Goal: Task Accomplishment & Management: Manage account settings

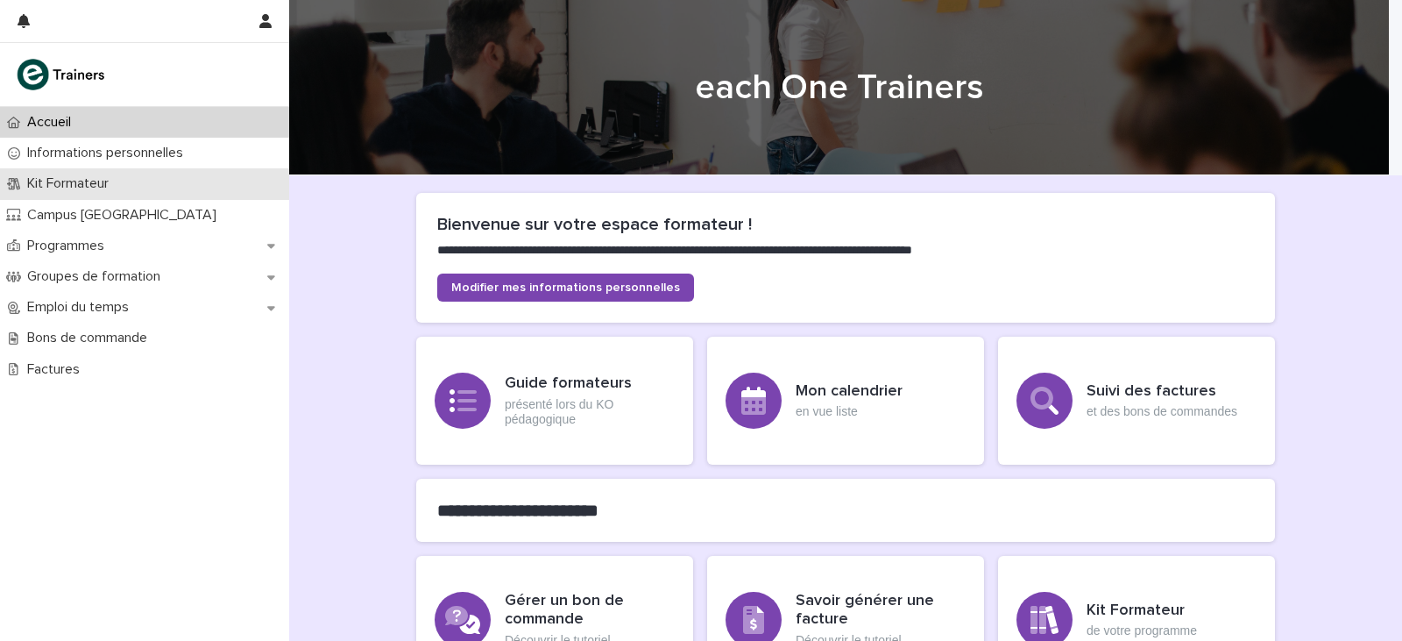
click at [122, 177] on p "Kit Formateur" at bounding box center [71, 183] width 103 height 17
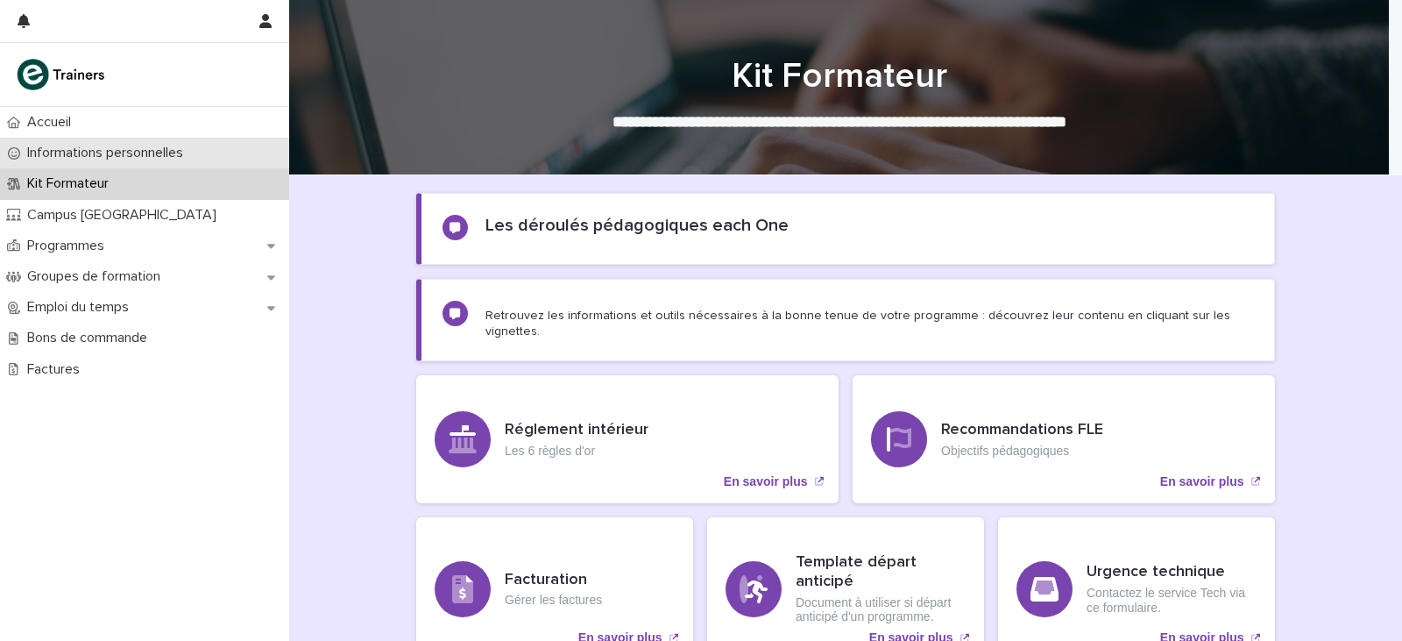
click at [159, 152] on p "Informations personnelles" at bounding box center [108, 153] width 177 height 17
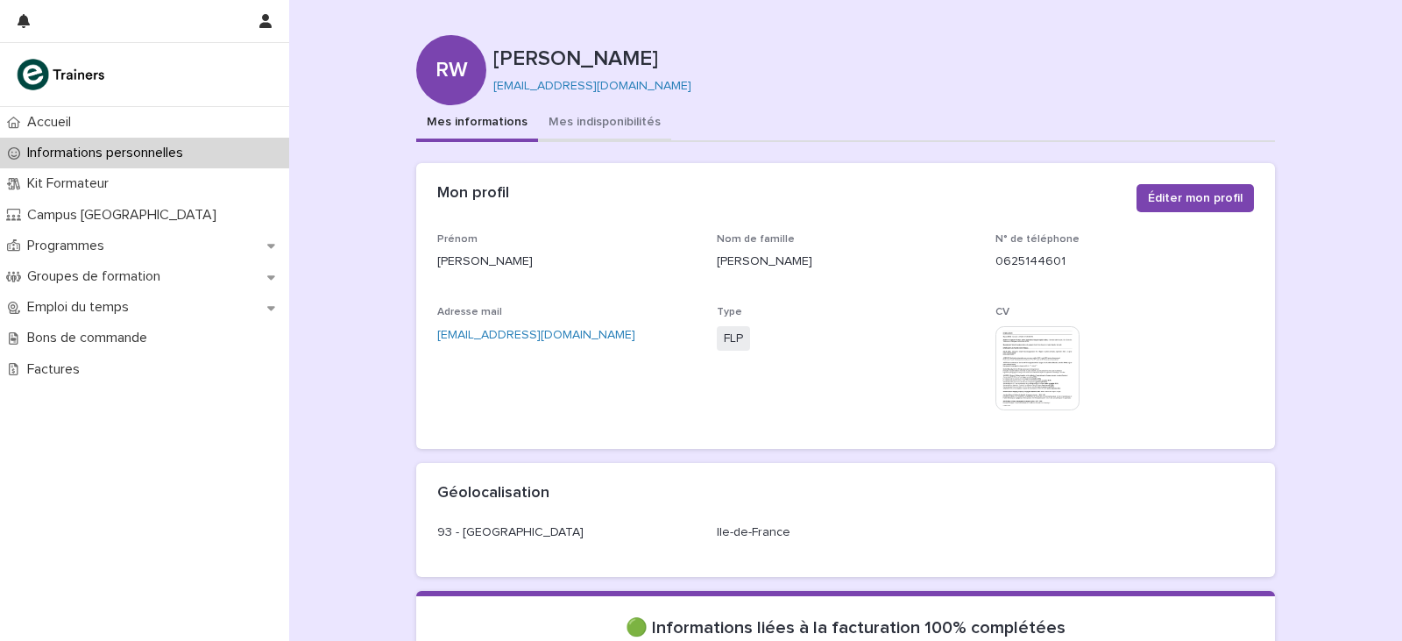
click at [559, 121] on button "Mes indisponibilités" at bounding box center [604, 123] width 133 height 37
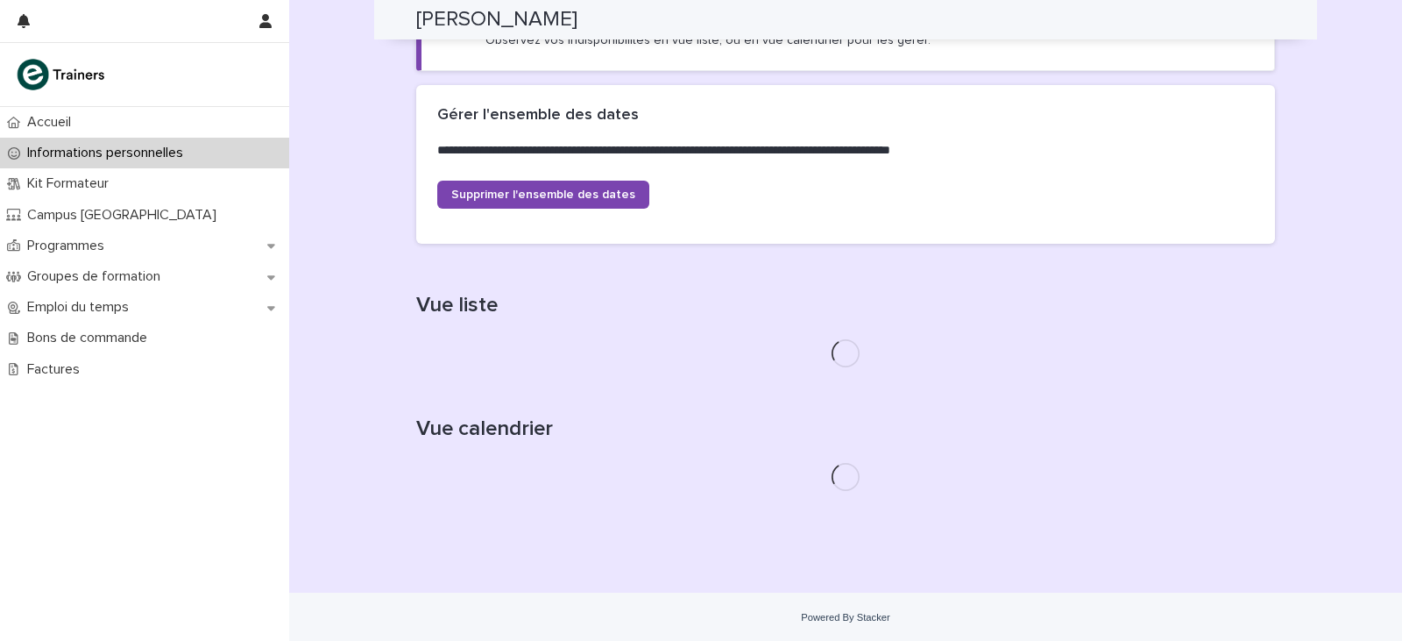
scroll to position [473, 0]
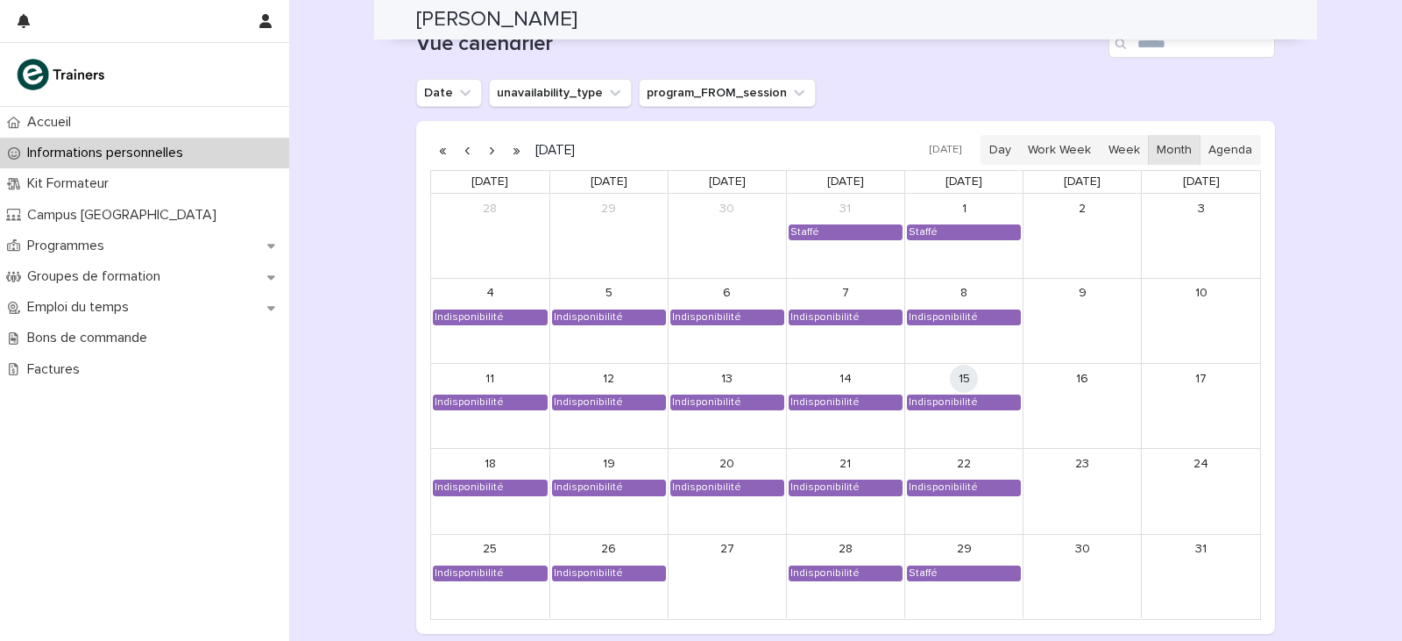
scroll to position [1490, 0]
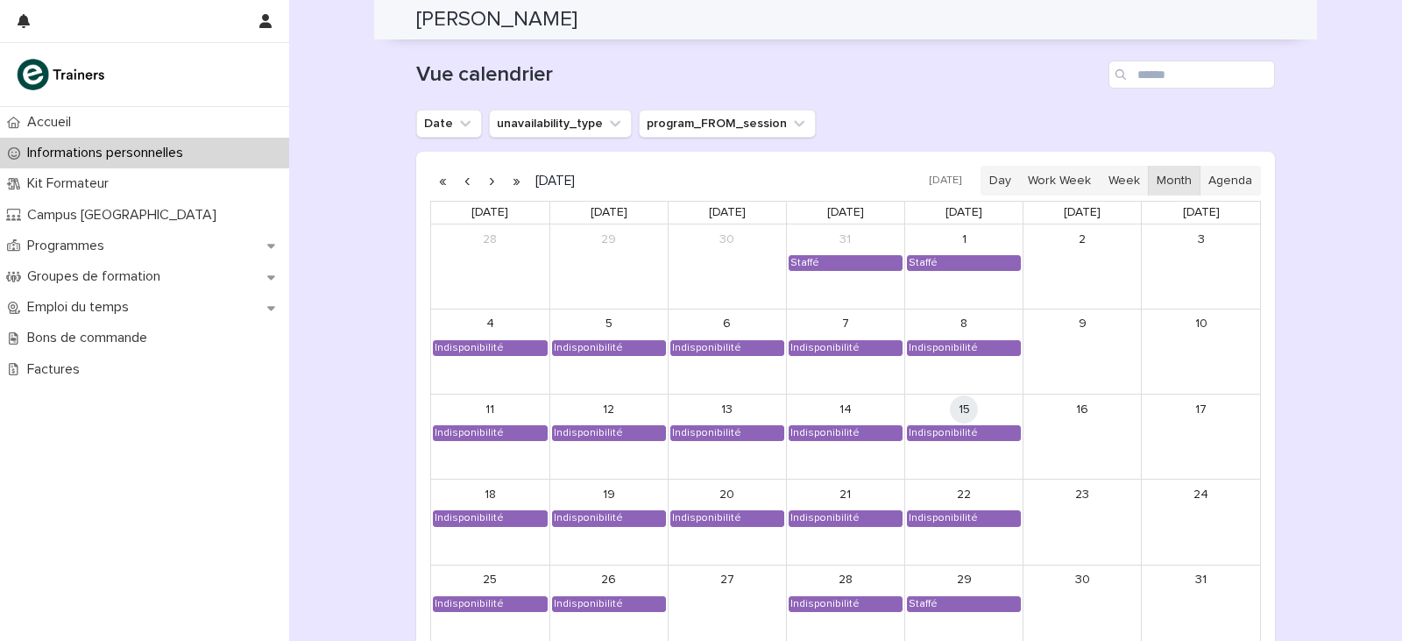
click at [488, 177] on button "button" at bounding box center [491, 180] width 25 height 28
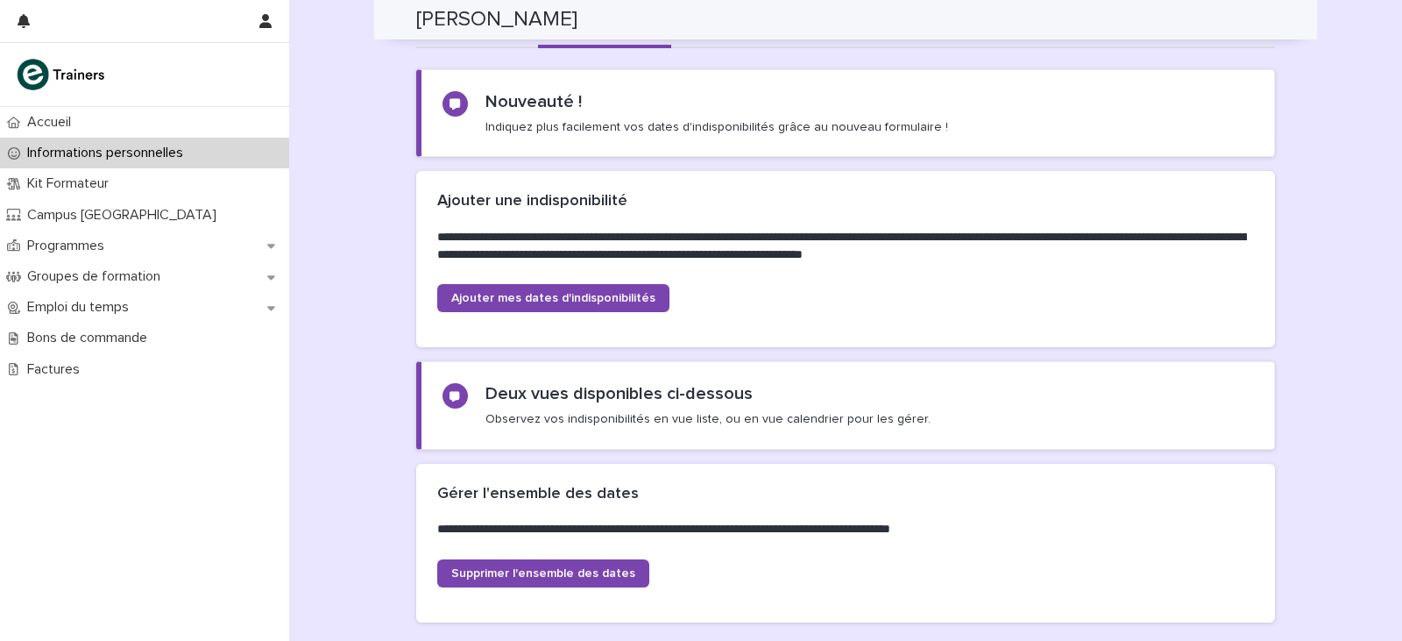
scroll to position [88, 0]
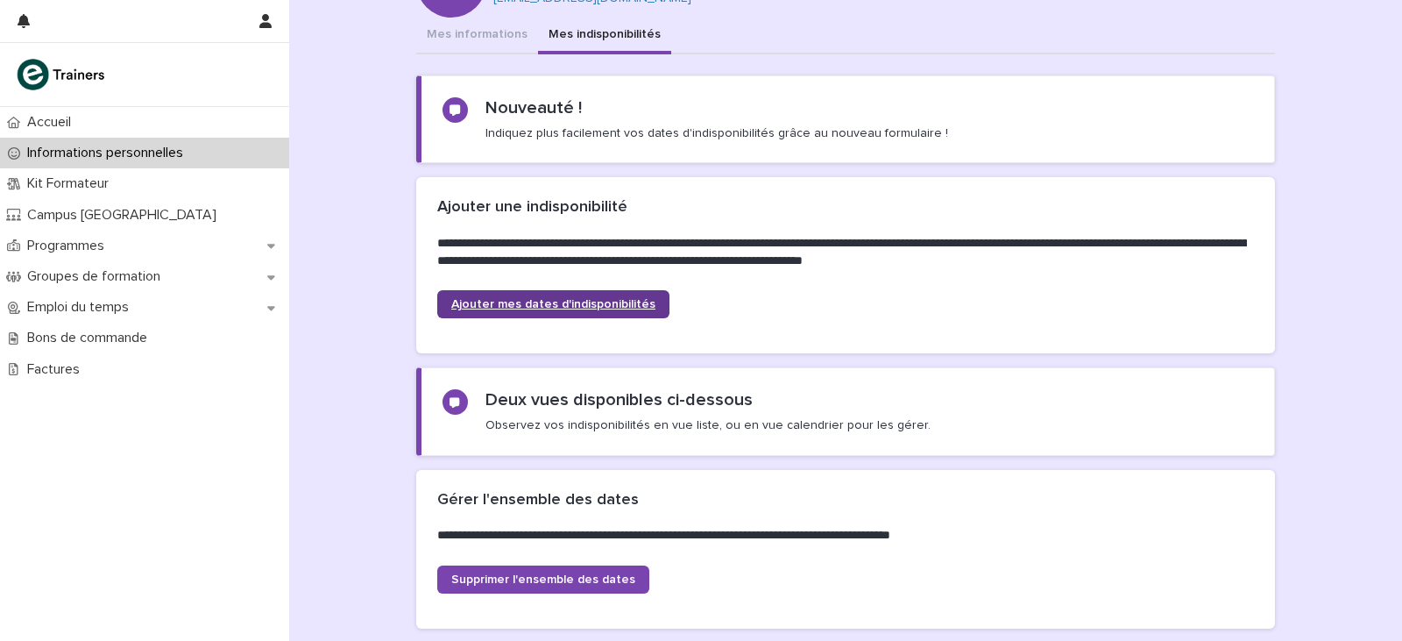
click at [549, 297] on link "Ajouter mes dates d'indisponibilités" at bounding box center [553, 304] width 232 height 28
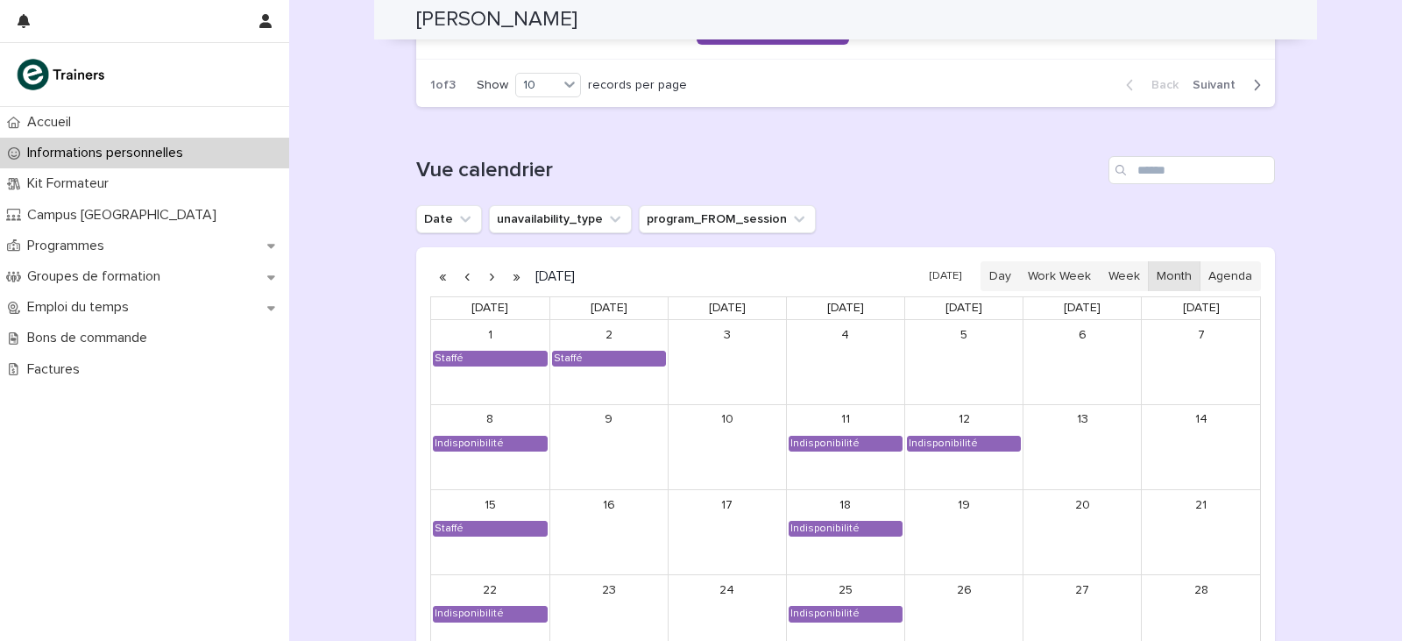
scroll to position [1490, 0]
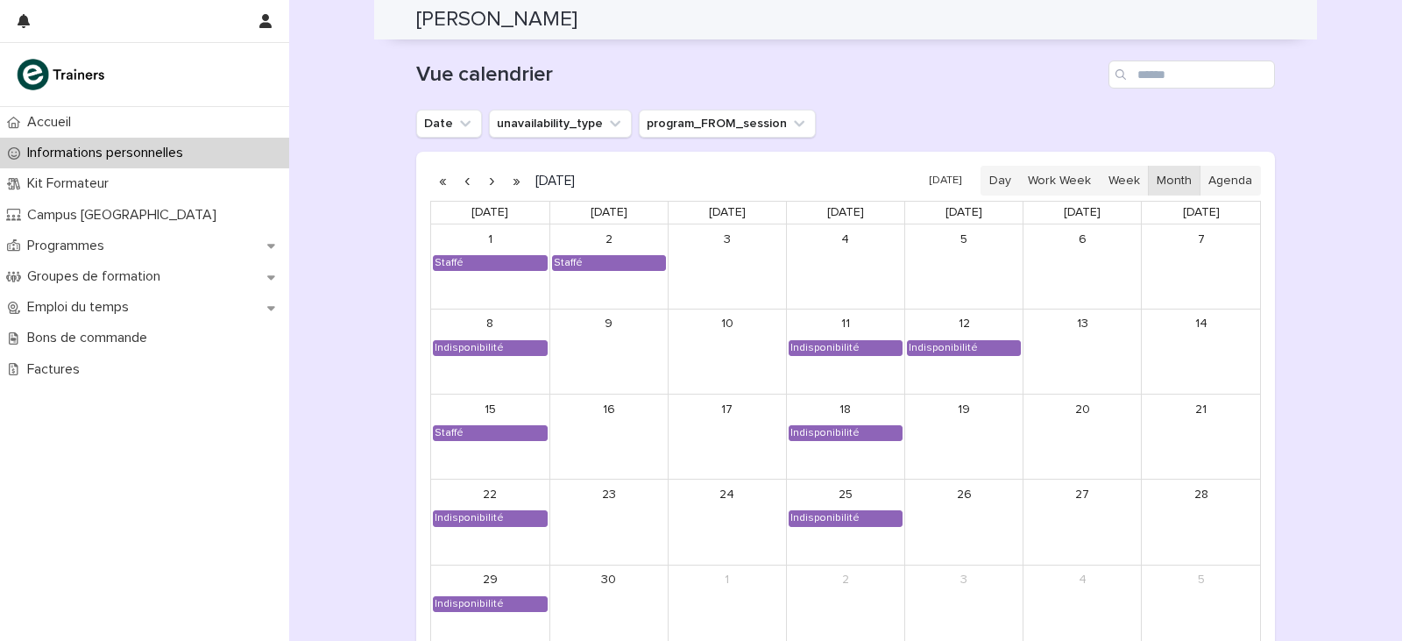
click at [486, 181] on button "button" at bounding box center [491, 180] width 25 height 28
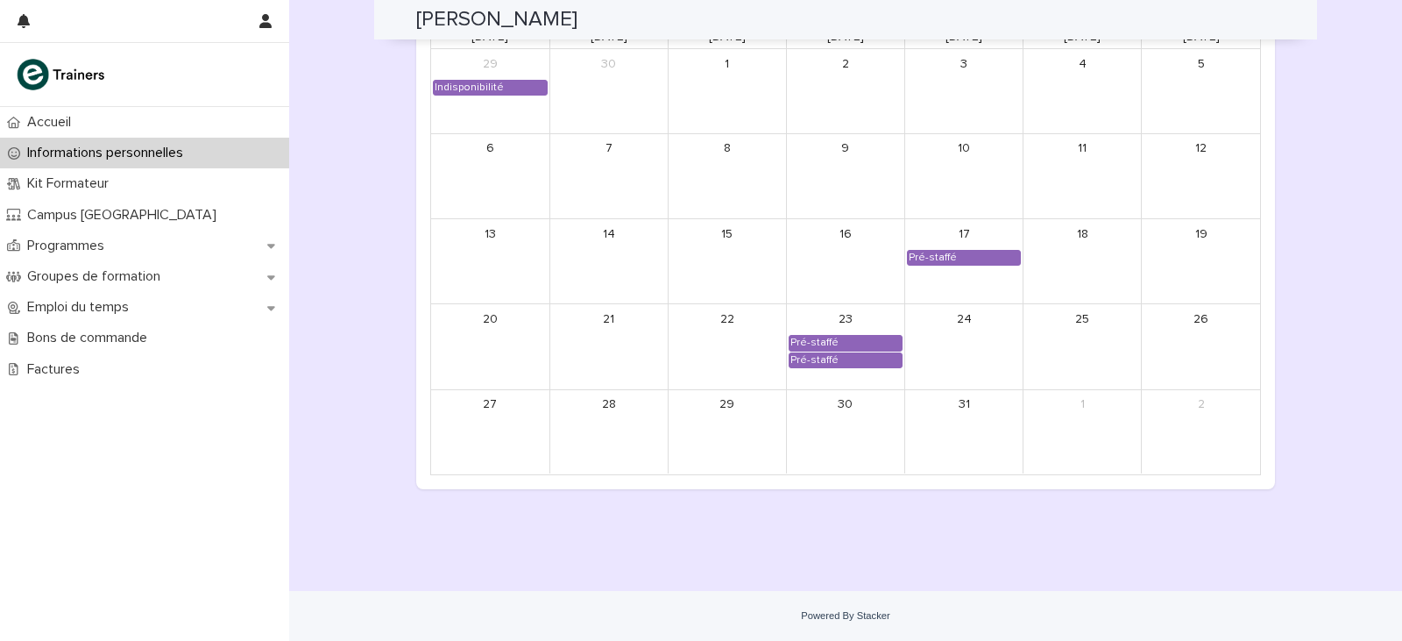
scroll to position [1577, 0]
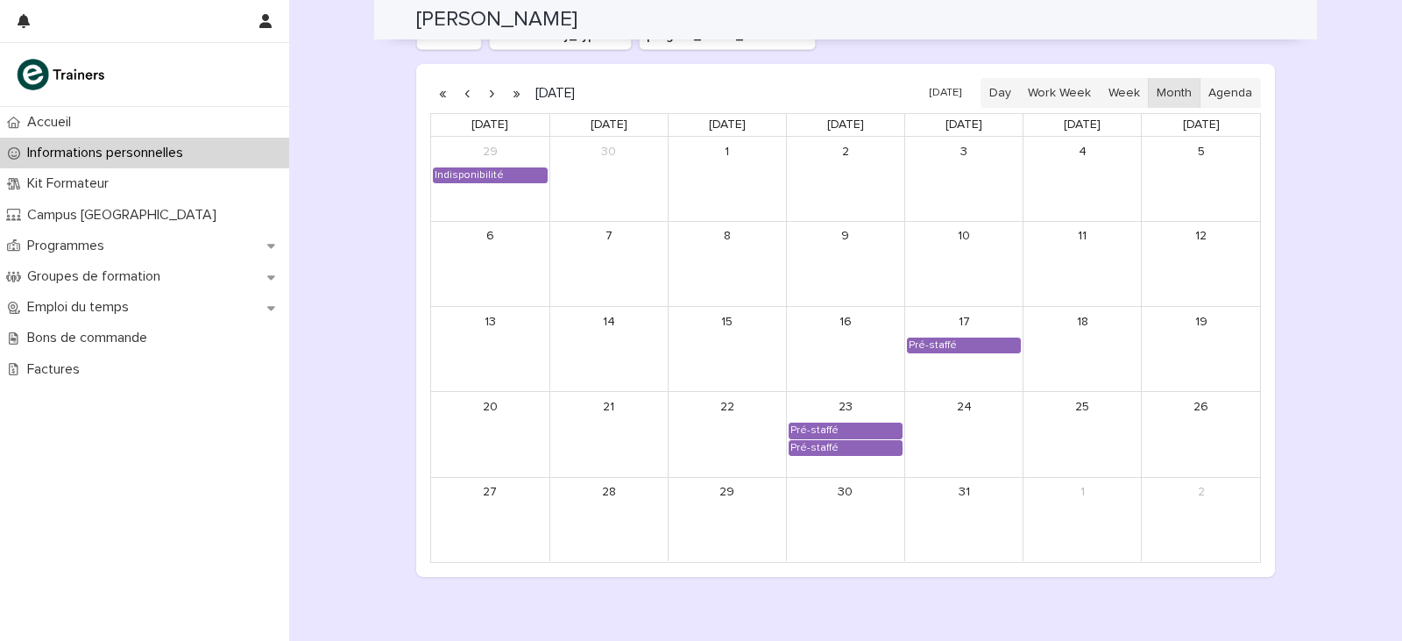
click at [485, 99] on button "button" at bounding box center [491, 93] width 25 height 28
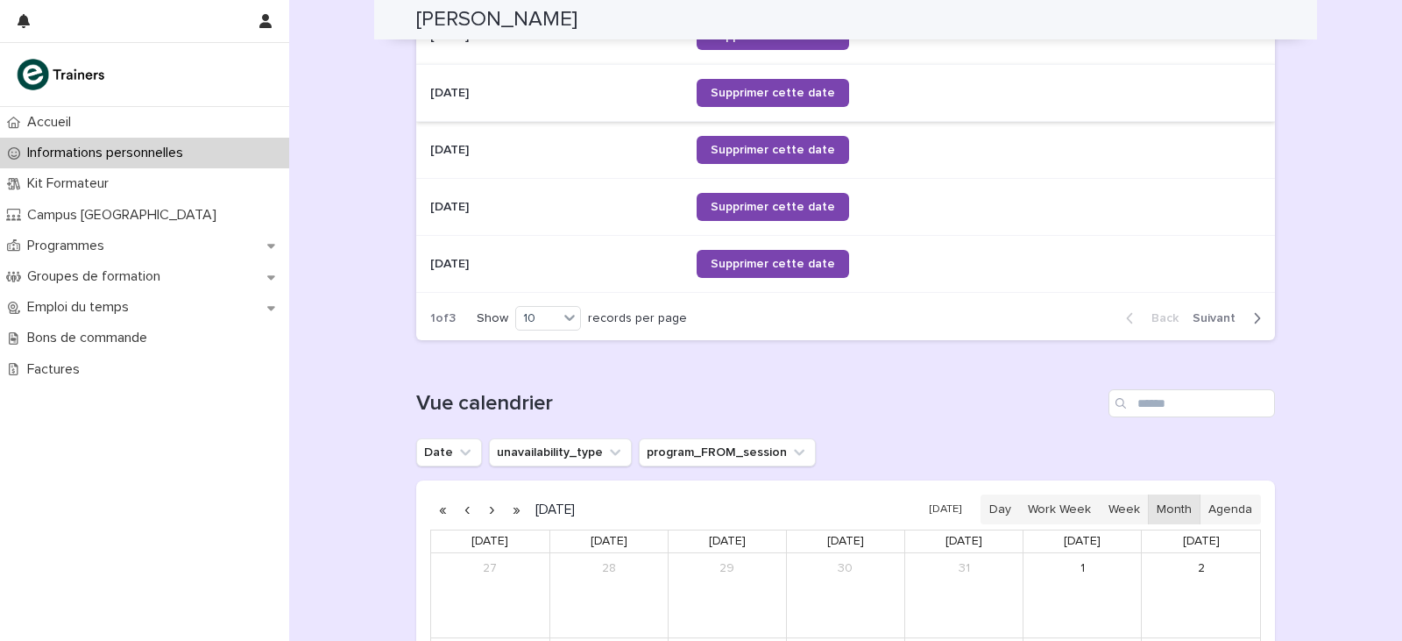
scroll to position [1577, 0]
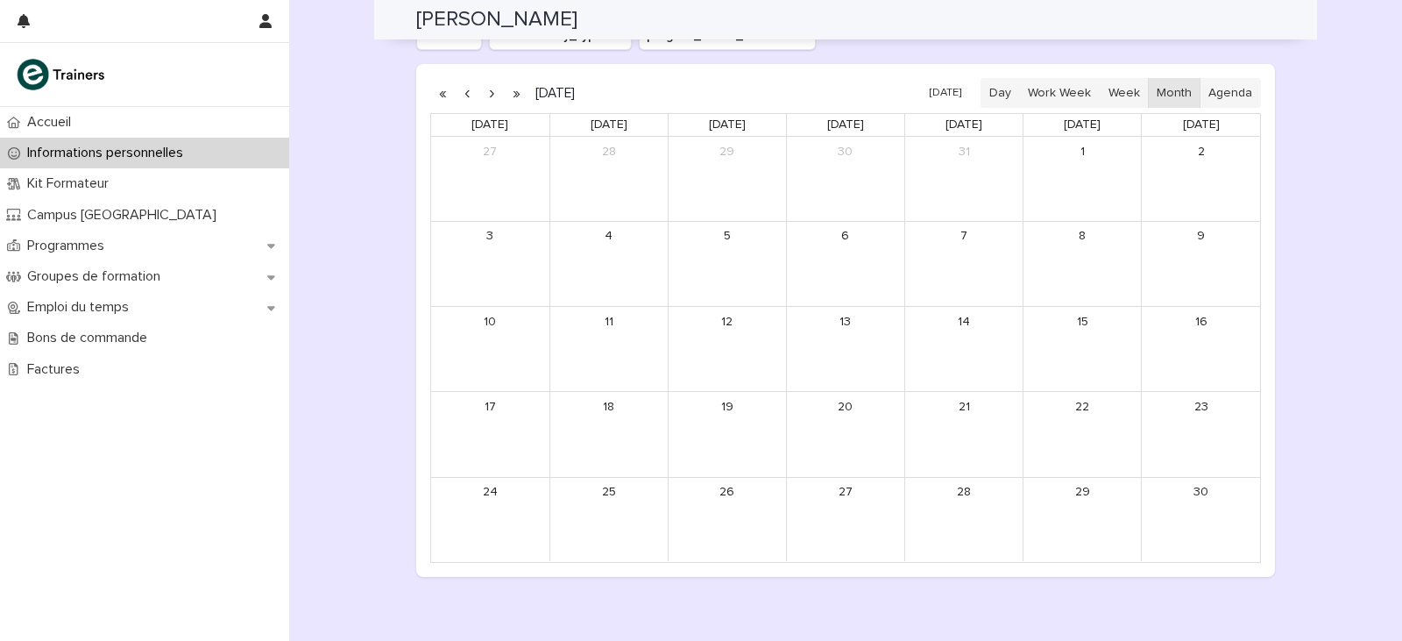
click at [485, 94] on button "button" at bounding box center [491, 93] width 25 height 28
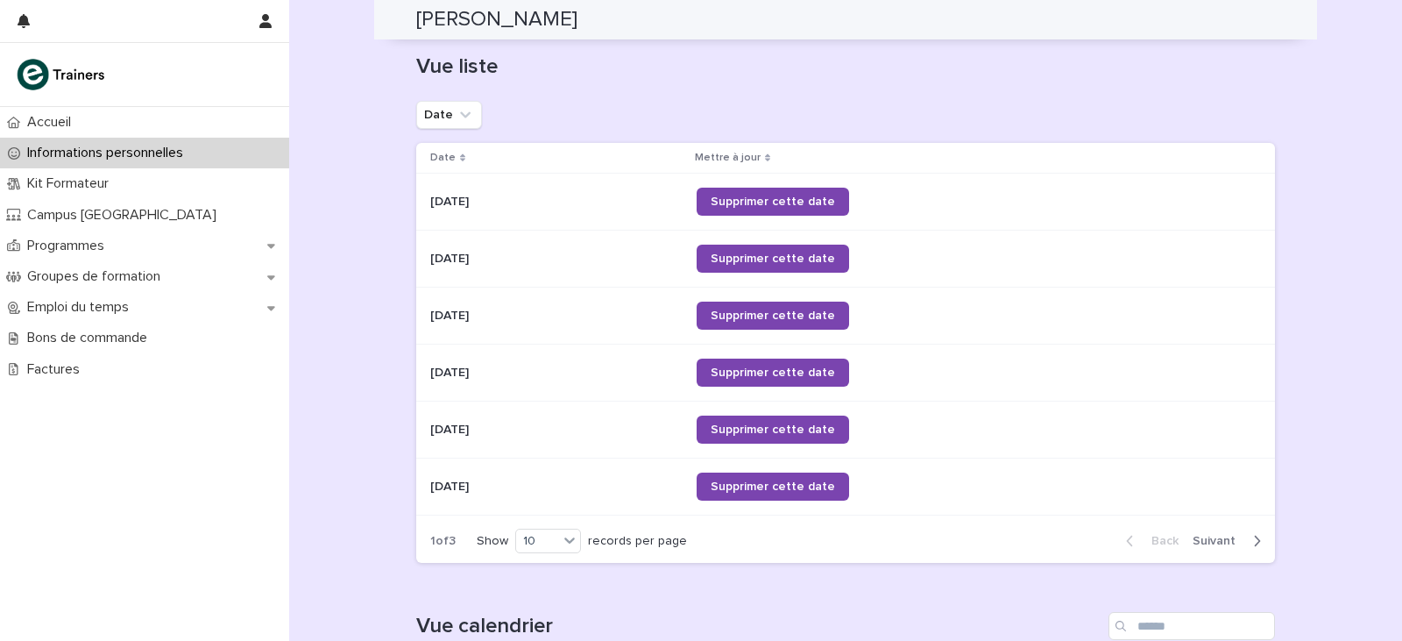
scroll to position [876, 0]
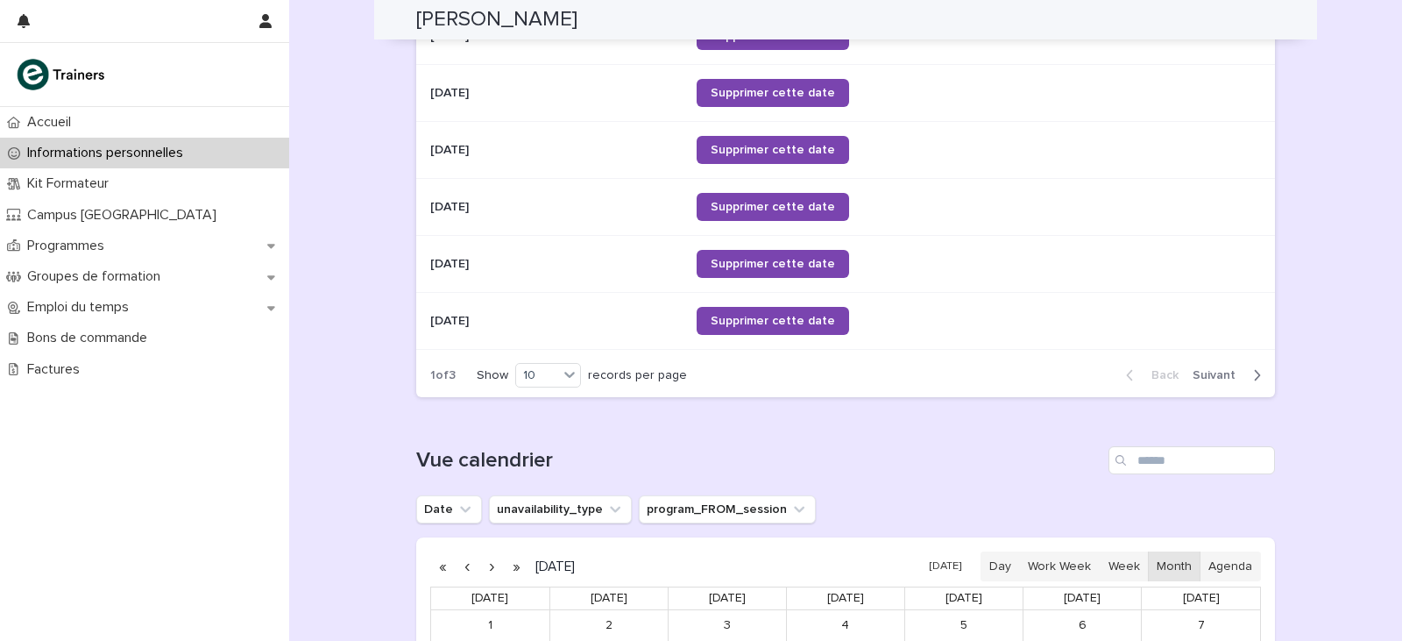
click at [1257, 378] on button "Next" at bounding box center [1230, 375] width 89 height 16
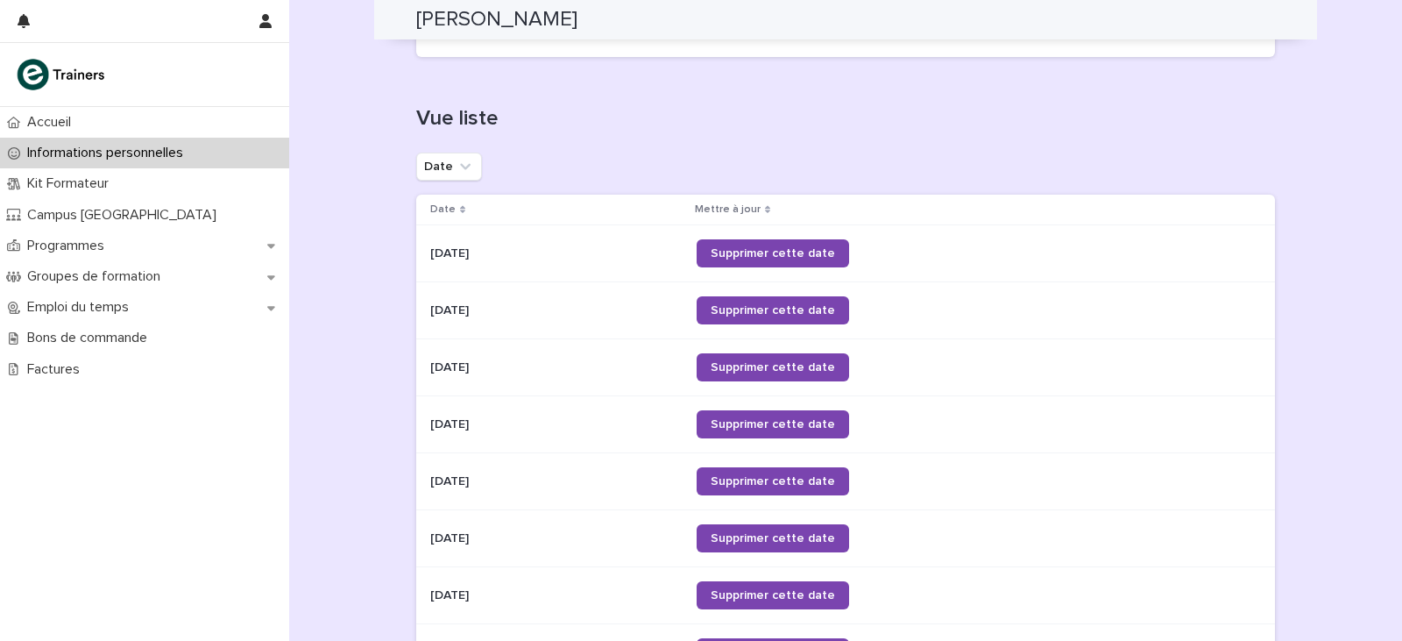
scroll to position [990, 0]
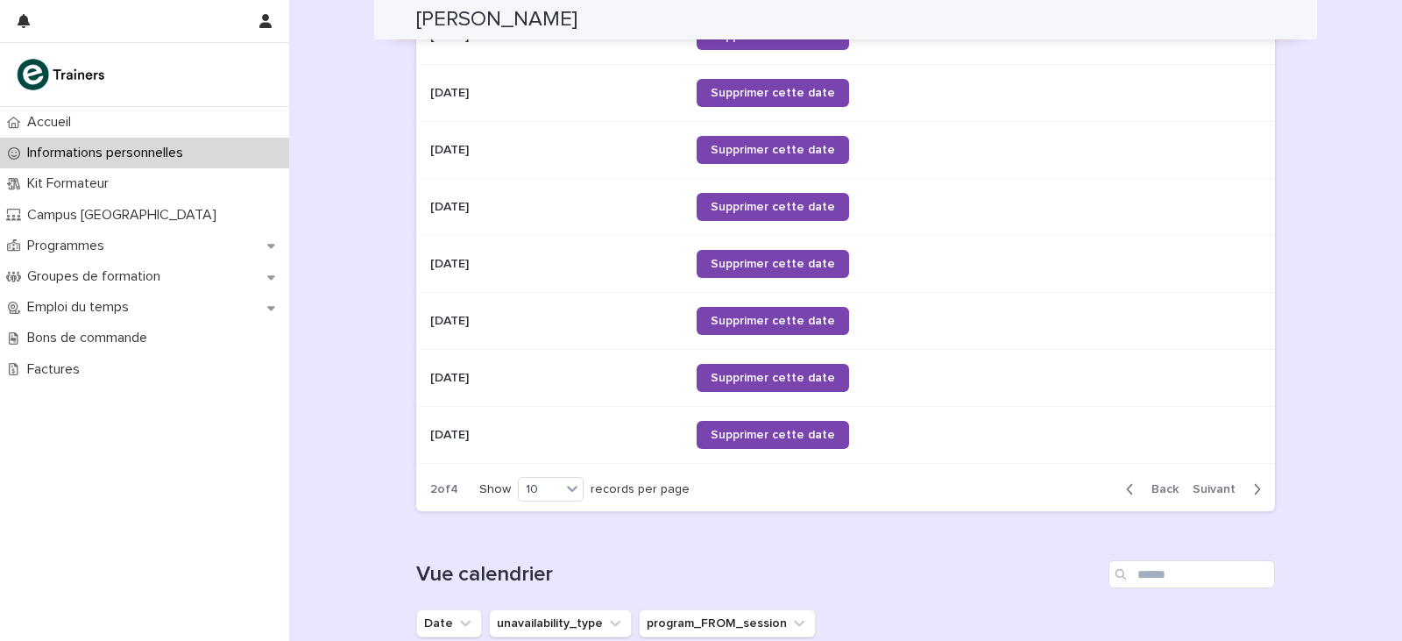
click at [1253, 489] on icon "button" at bounding box center [1257, 489] width 8 height 16
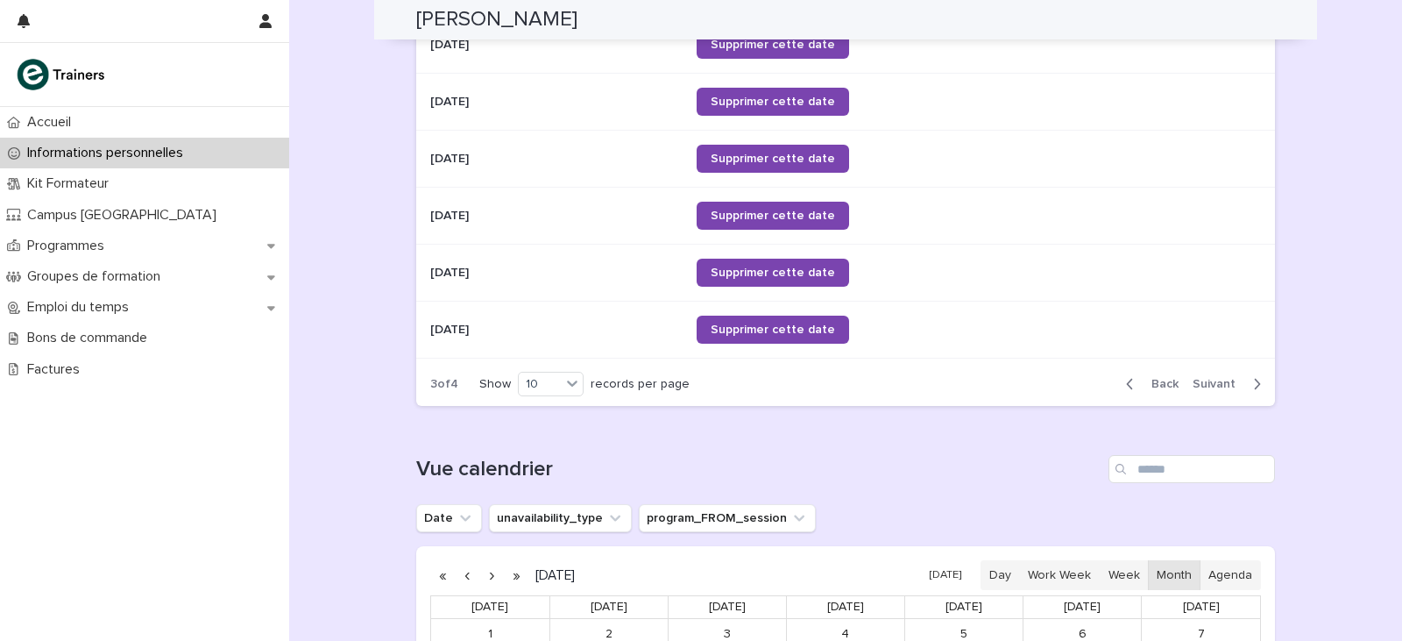
scroll to position [1253, 0]
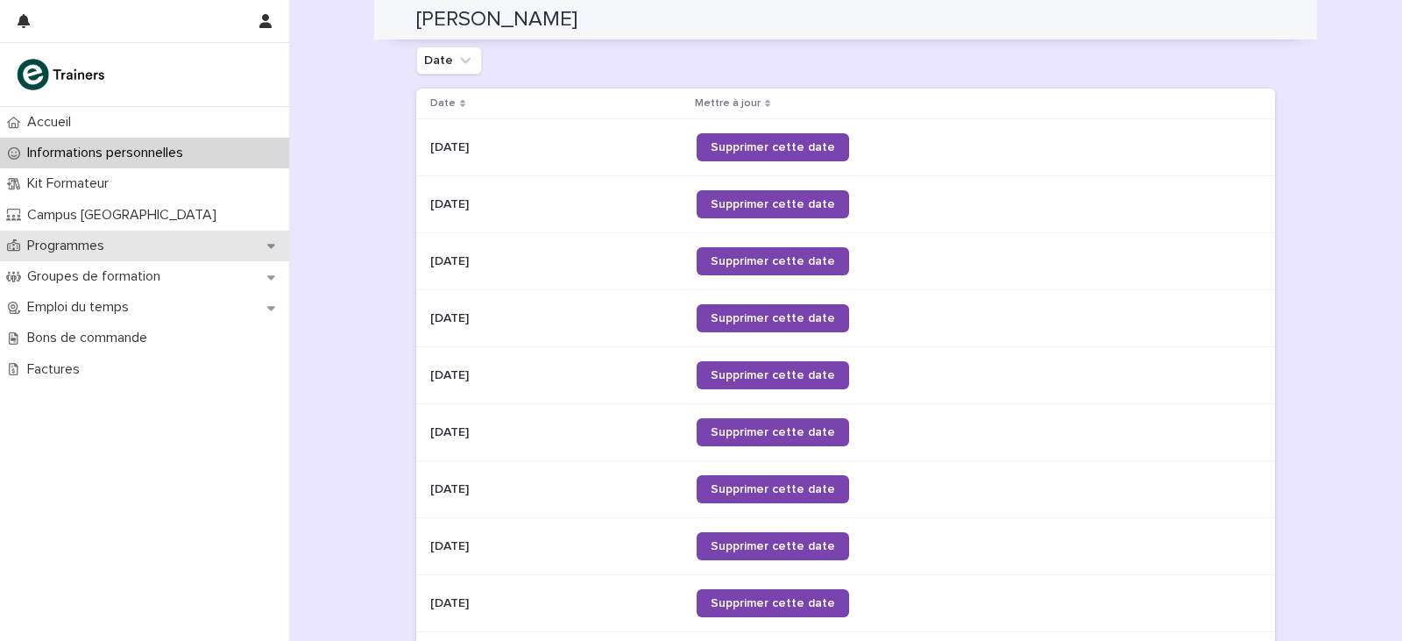
scroll to position [613, 0]
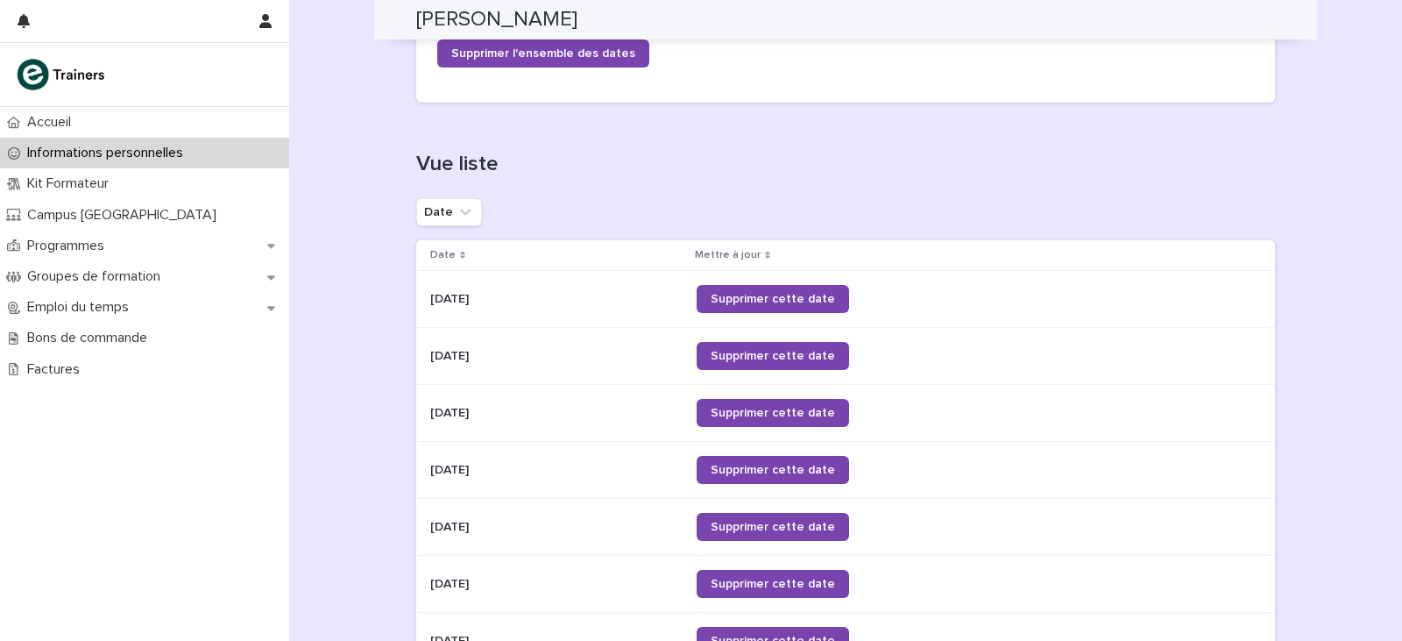
click at [121, 155] on p "Informations personnelles" at bounding box center [108, 153] width 177 height 17
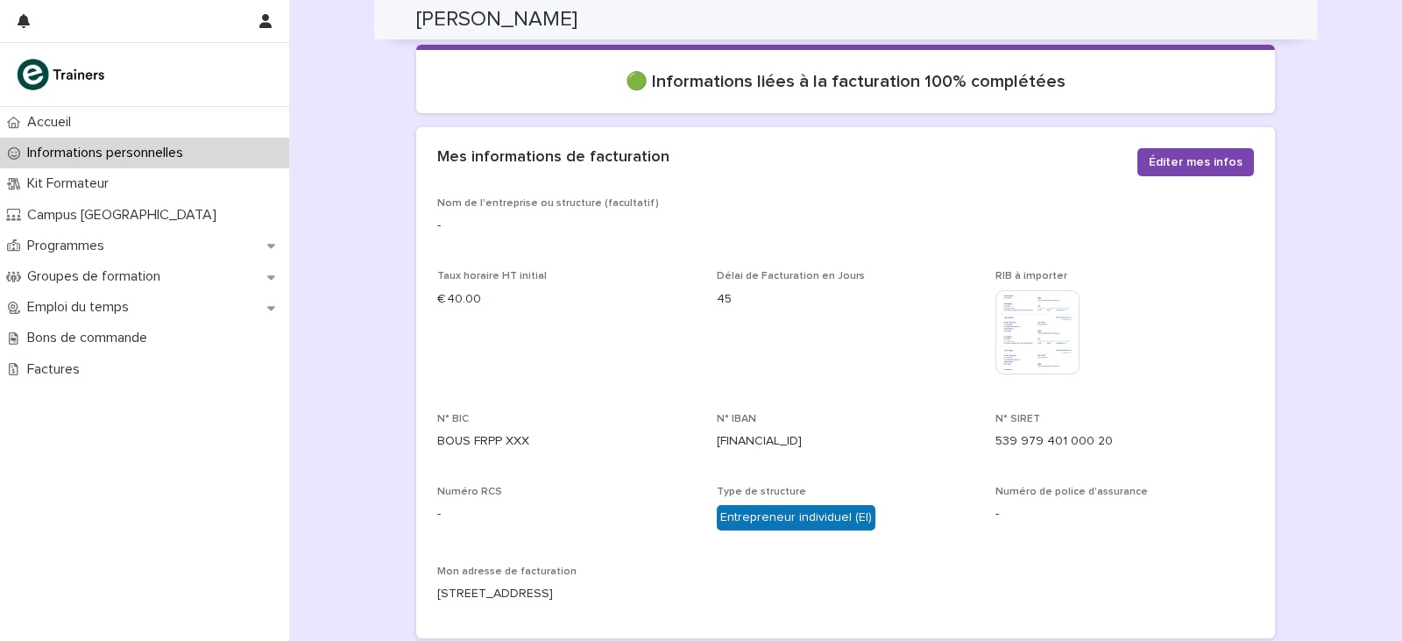
scroll to position [538, 0]
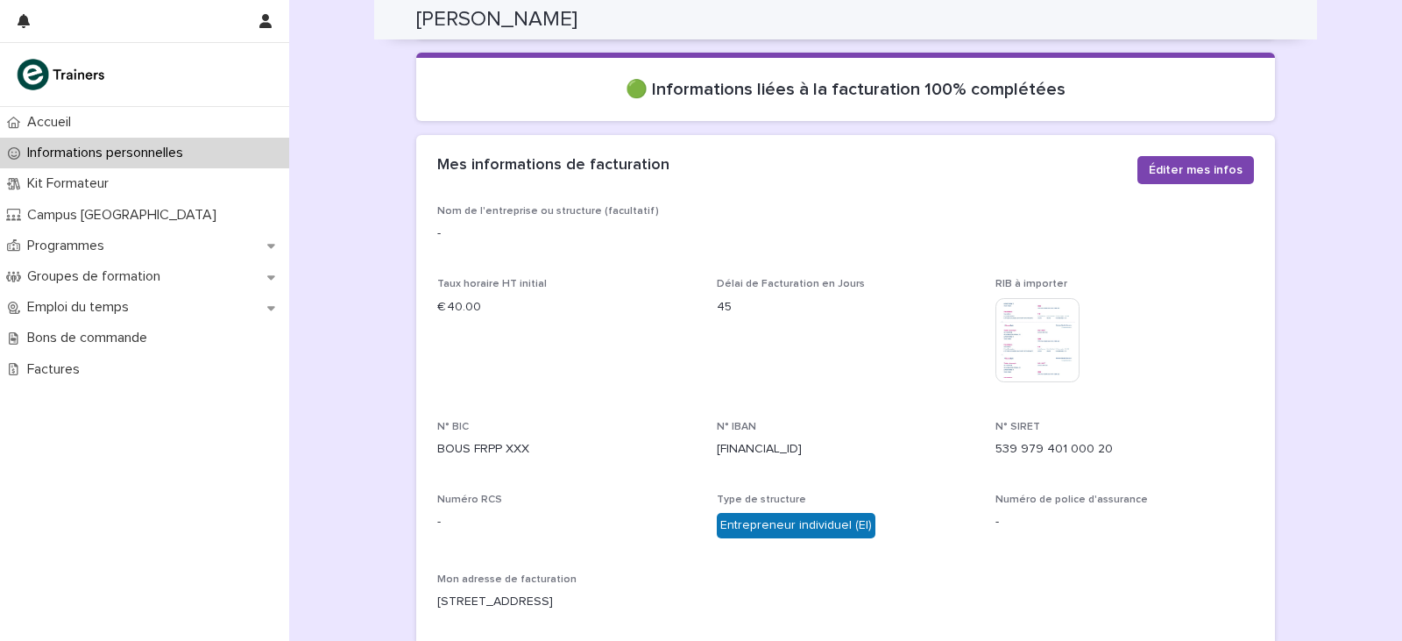
click at [184, 147] on p "Informations personnelles" at bounding box center [108, 153] width 177 height 17
click at [110, 190] on p "Kit Formateur" at bounding box center [71, 183] width 103 height 17
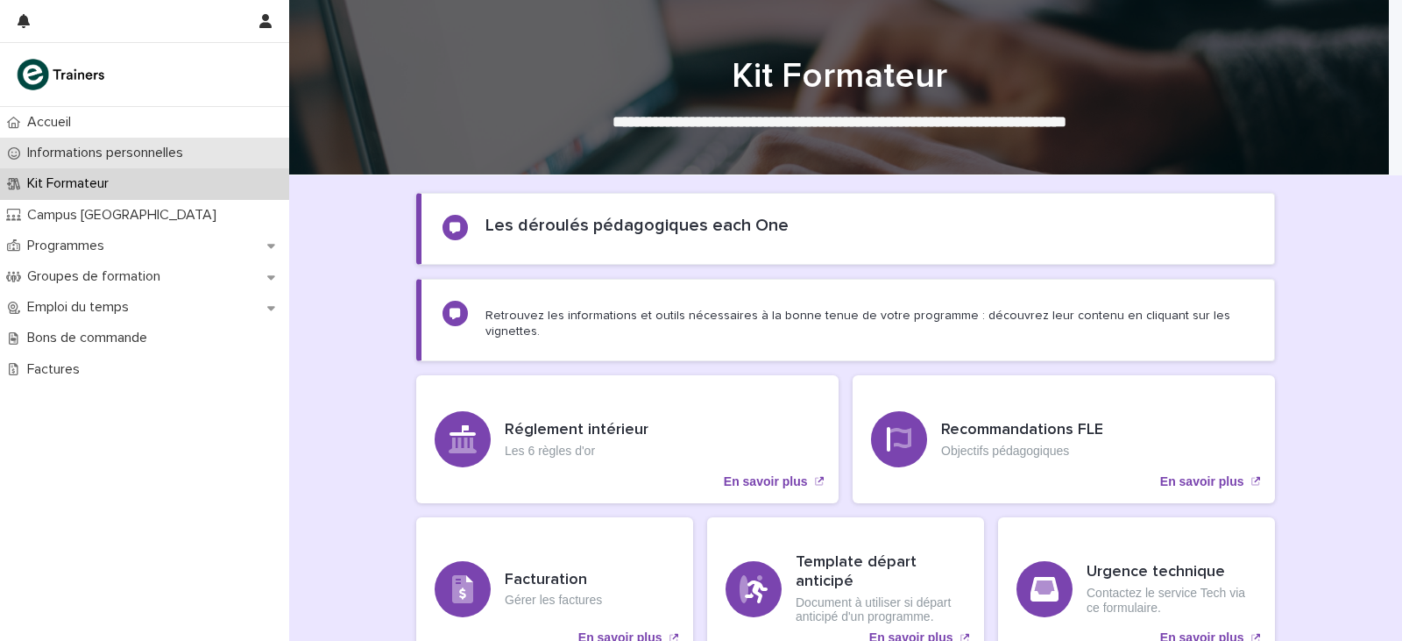
click at [74, 158] on p "Informations personnelles" at bounding box center [108, 153] width 177 height 17
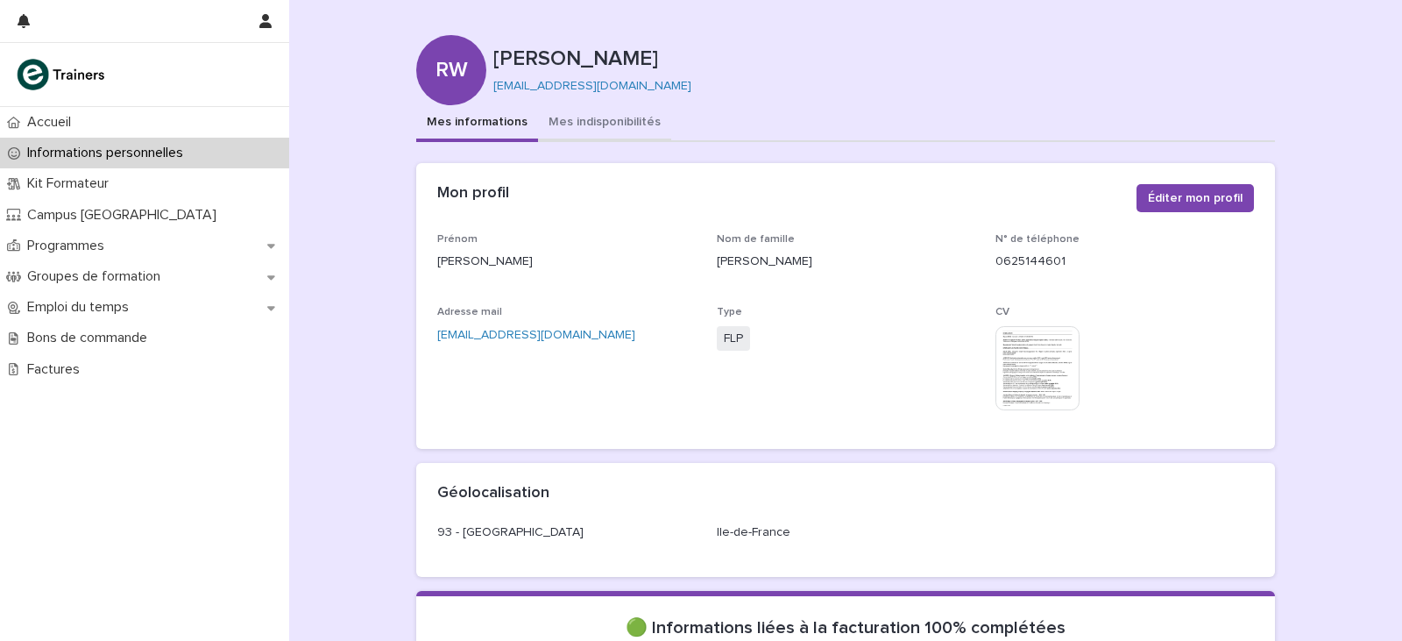
click at [604, 123] on button "Mes indisponibilités" at bounding box center [604, 123] width 133 height 37
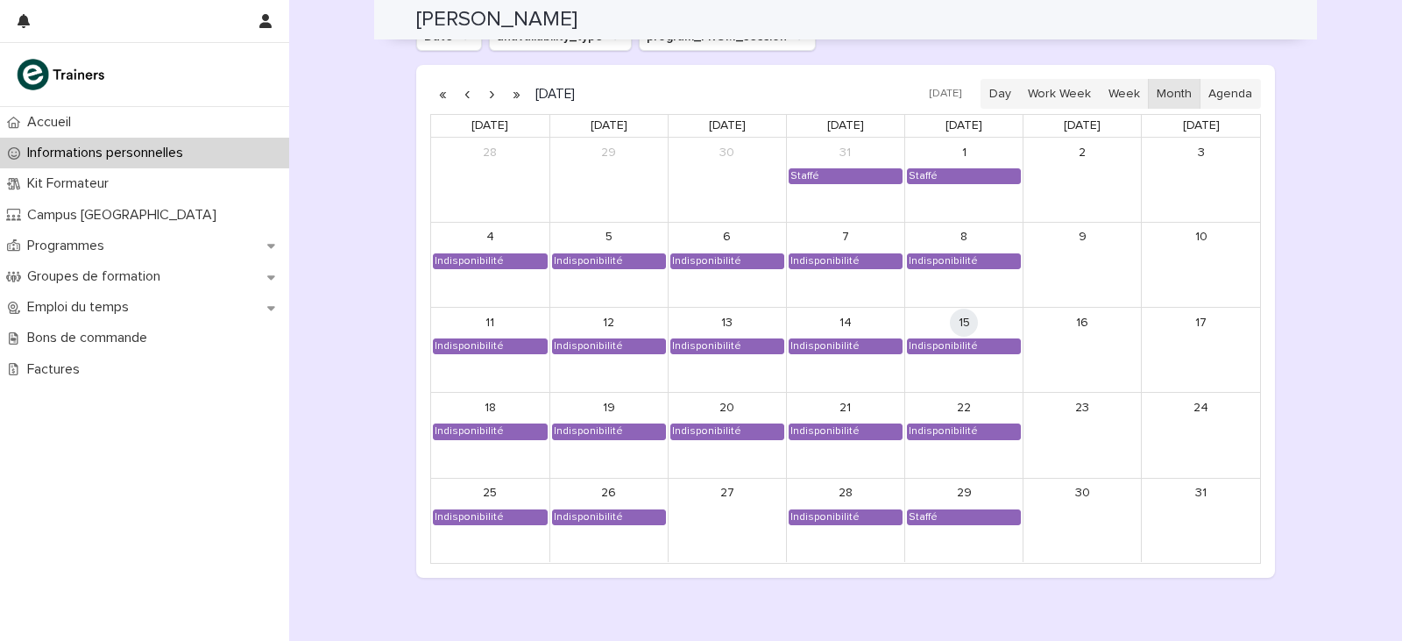
scroll to position [1490, 0]
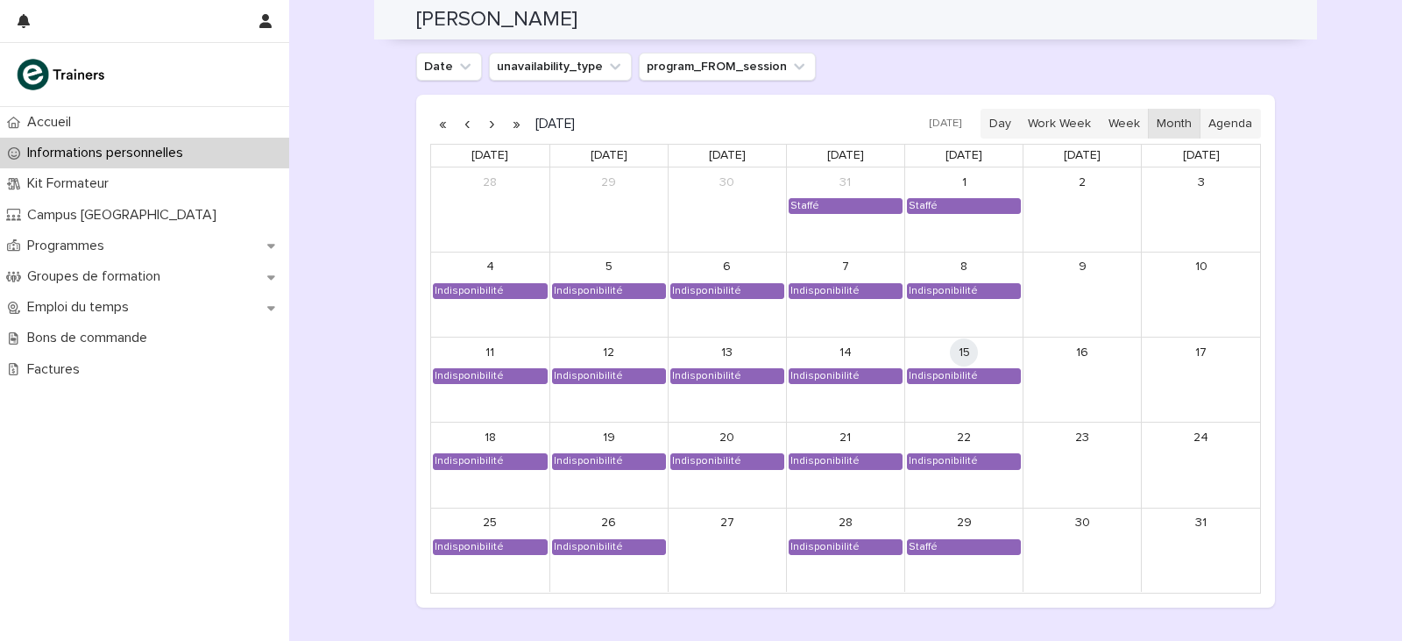
click at [488, 126] on button "button" at bounding box center [491, 124] width 25 height 28
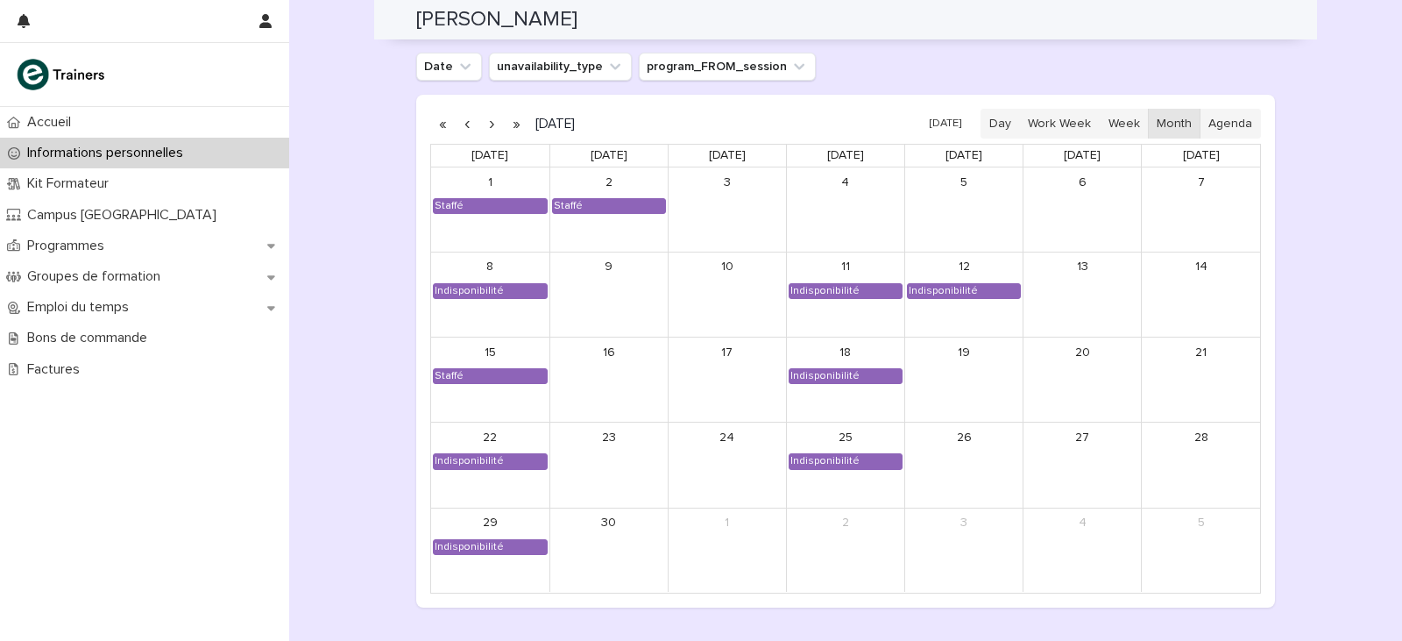
click at [488, 126] on button "button" at bounding box center [491, 124] width 25 height 28
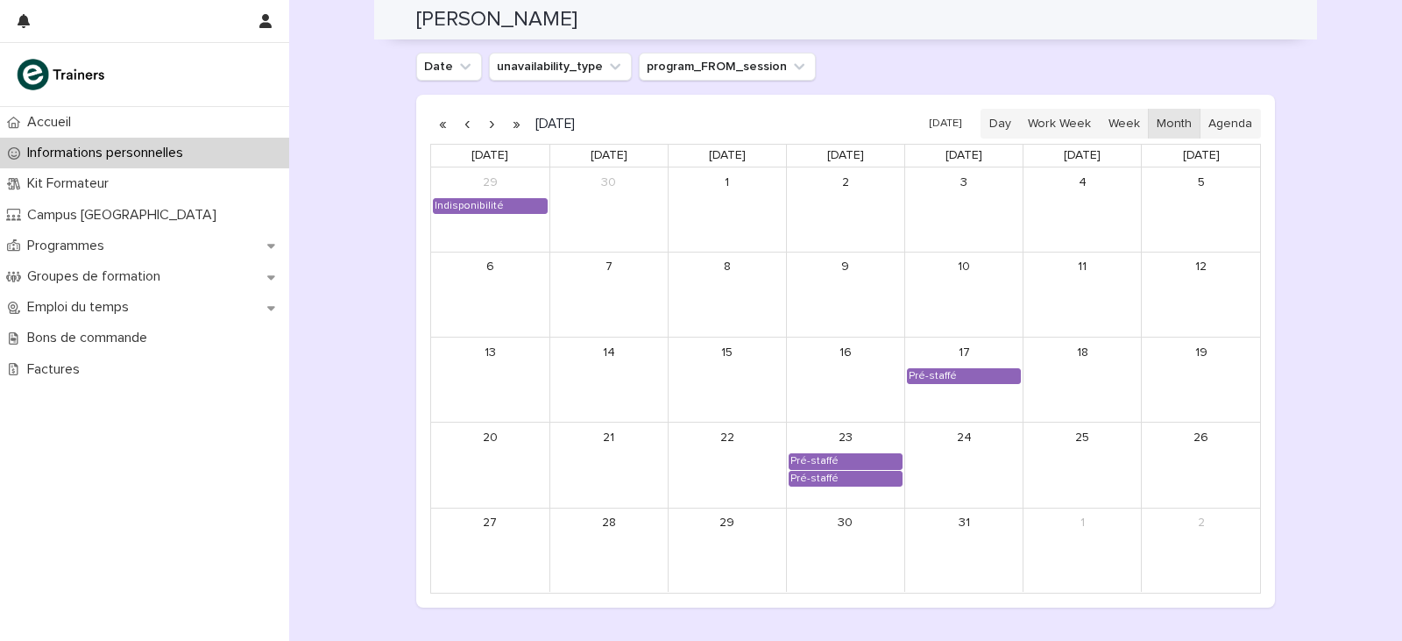
click at [488, 126] on button "button" at bounding box center [491, 124] width 25 height 28
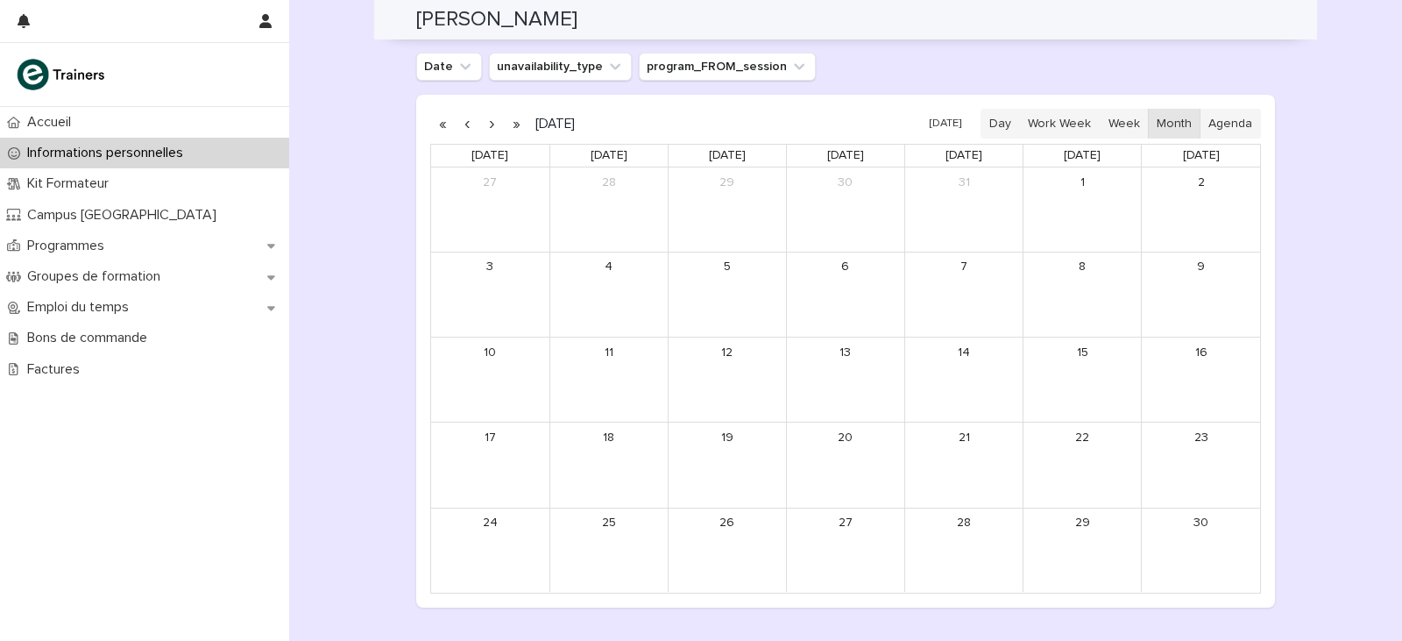
click at [456, 124] on button "button" at bounding box center [467, 124] width 25 height 28
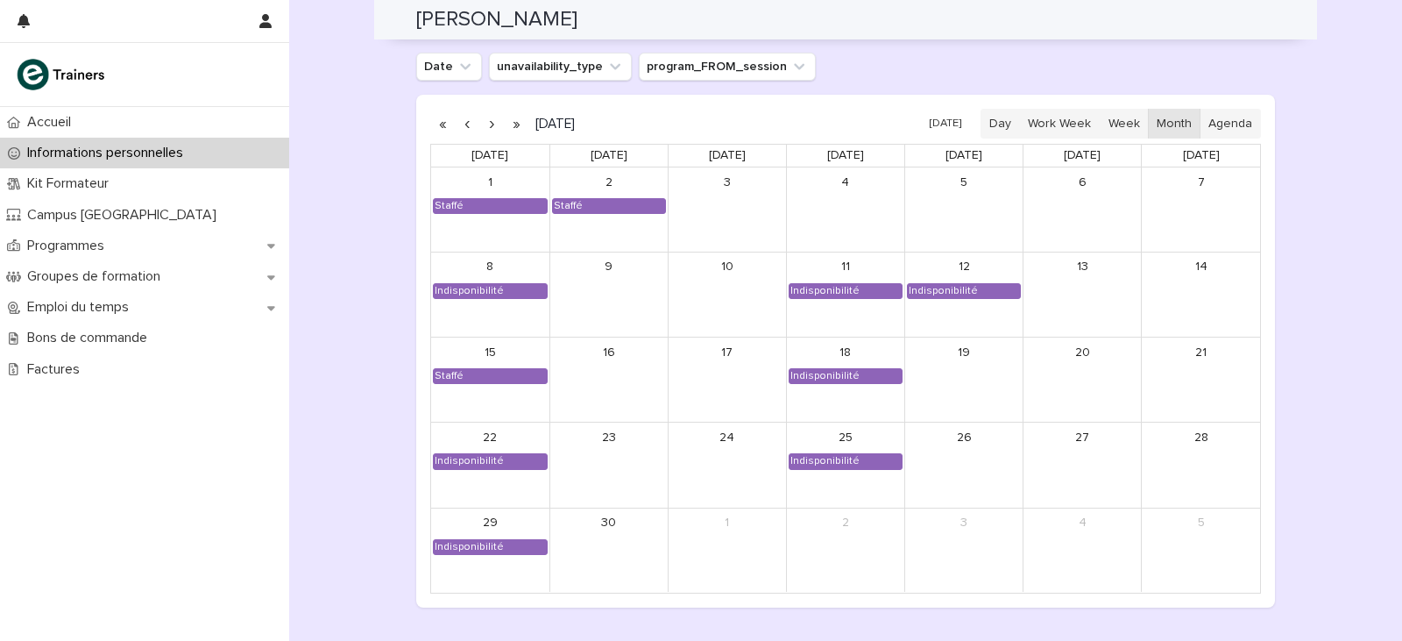
click at [456, 124] on button "button" at bounding box center [467, 124] width 25 height 28
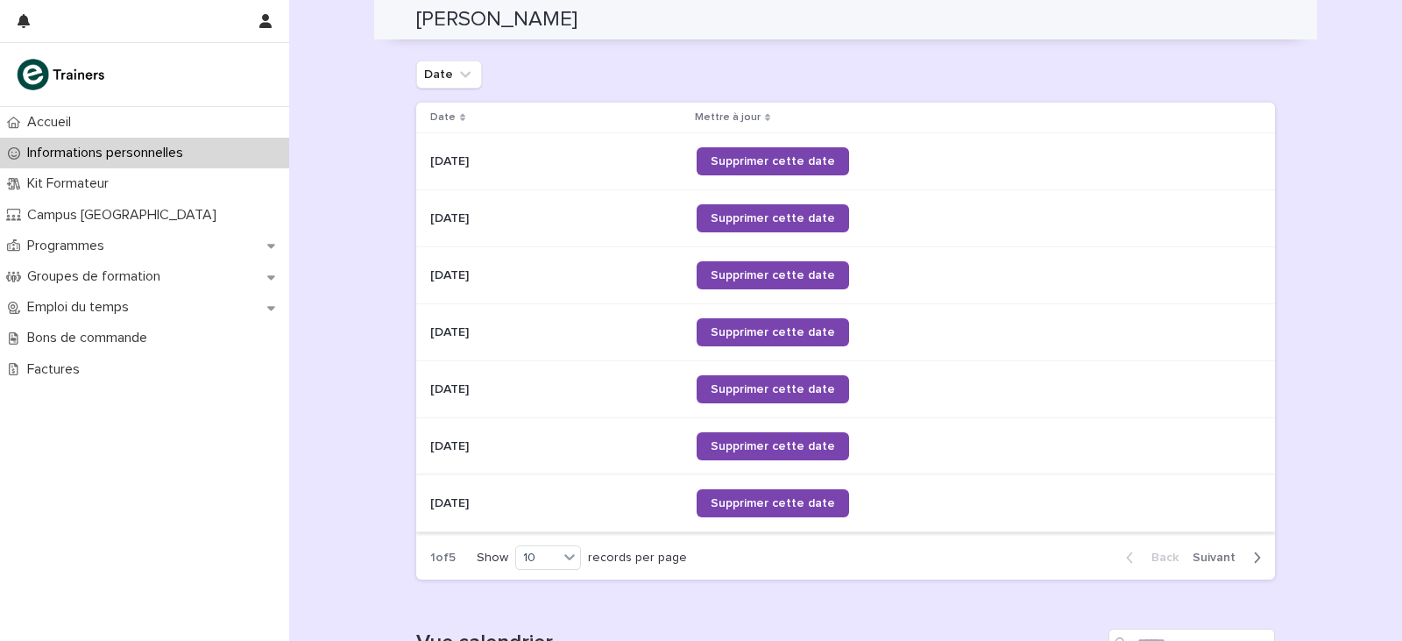
scroll to position [732, 0]
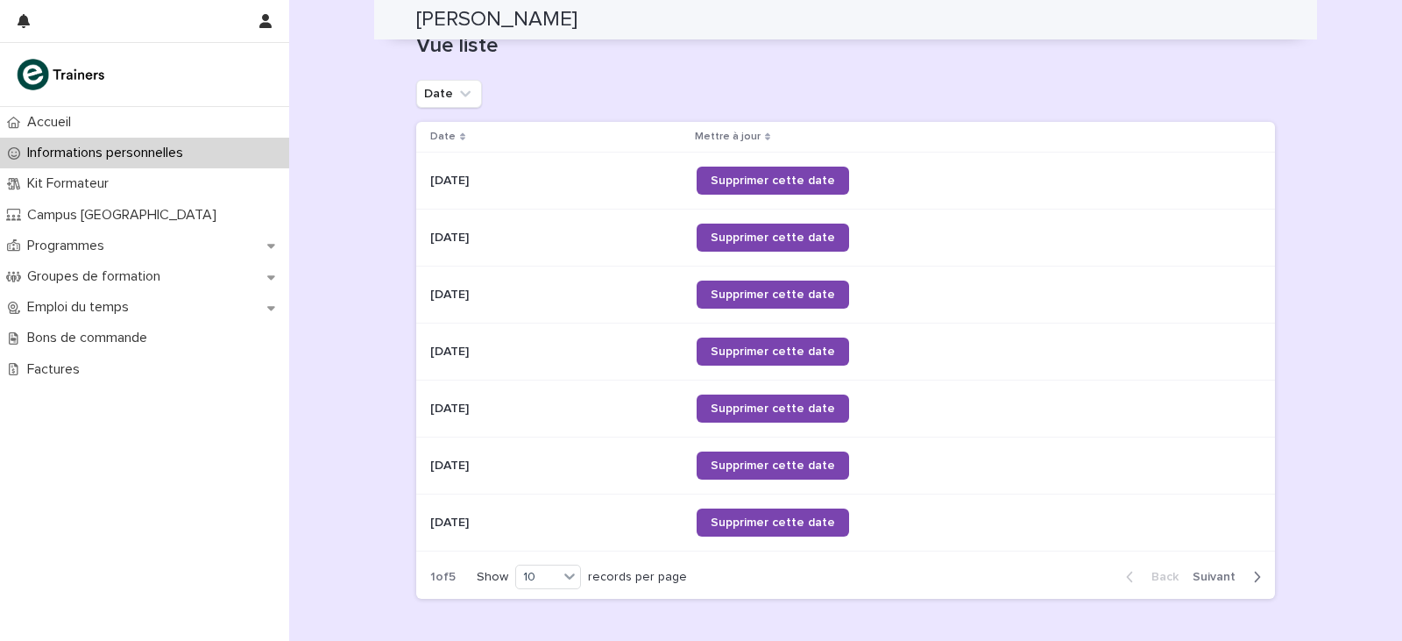
click at [1253, 577] on icon "button" at bounding box center [1257, 577] width 8 height 16
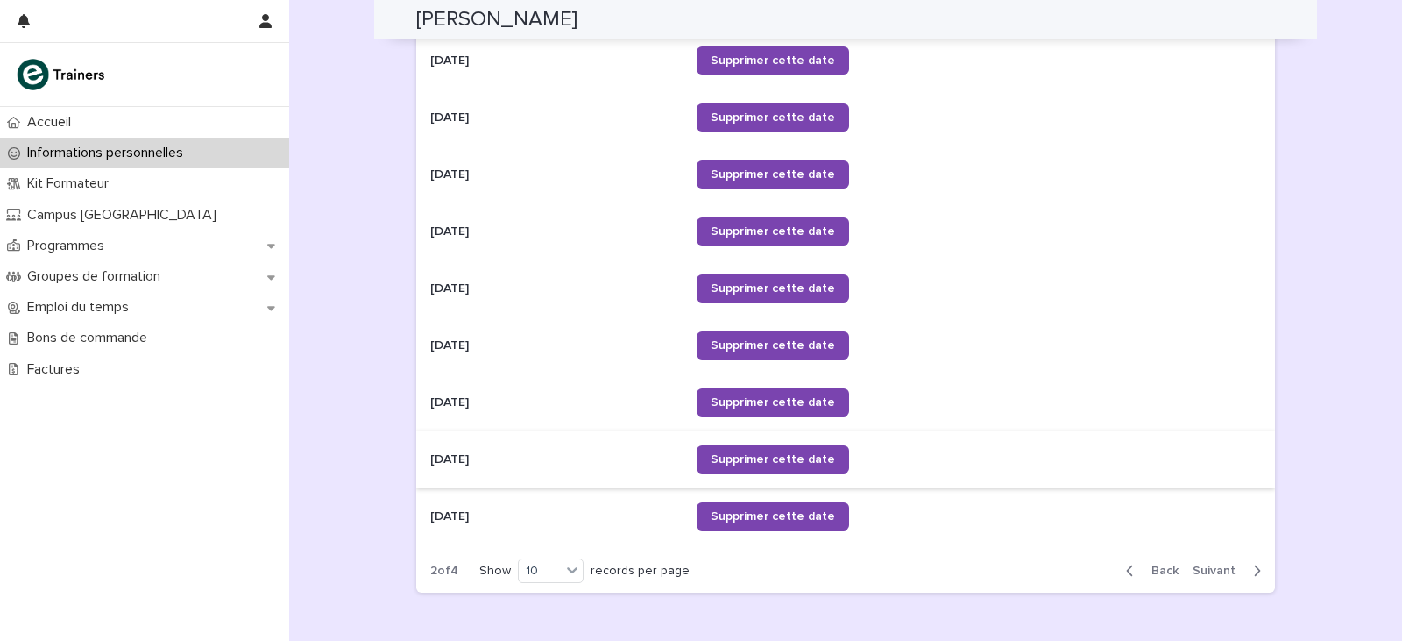
scroll to position [993, 0]
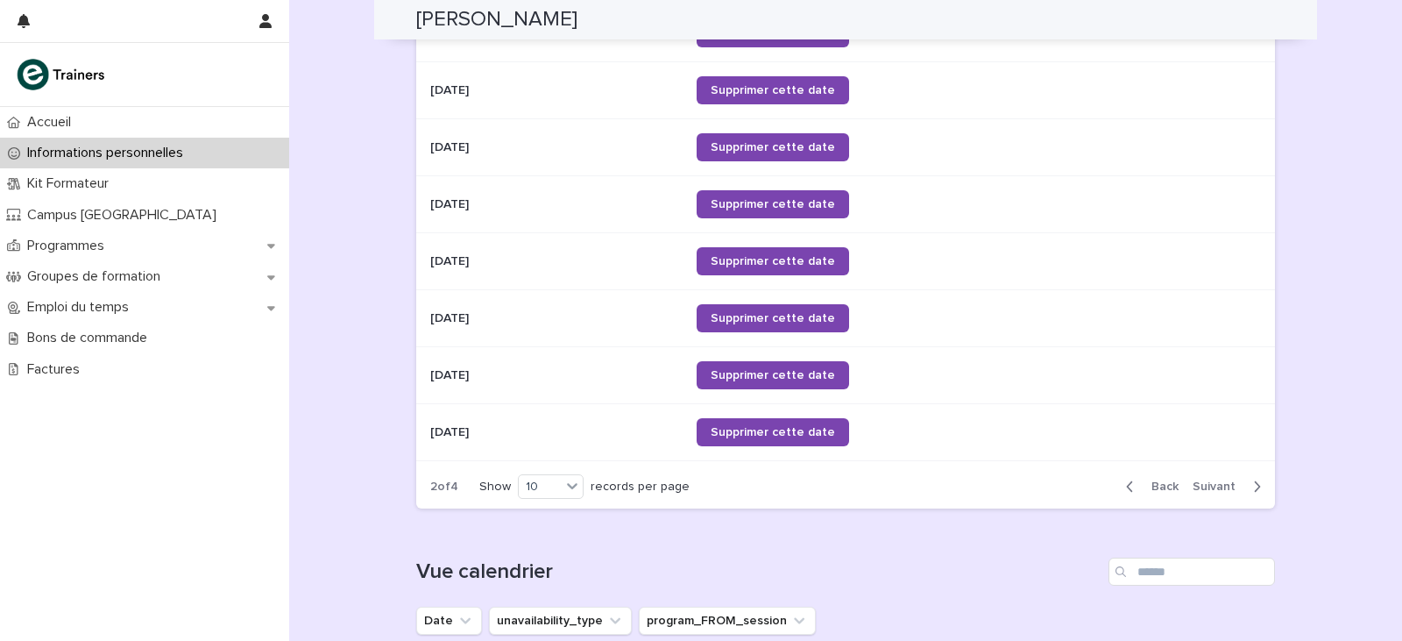
click at [1255, 487] on icon "button" at bounding box center [1258, 486] width 6 height 11
click at [1128, 475] on div "Back Next" at bounding box center [1193, 486] width 163 height 44
click at [1126, 491] on icon "button" at bounding box center [1130, 486] width 8 height 16
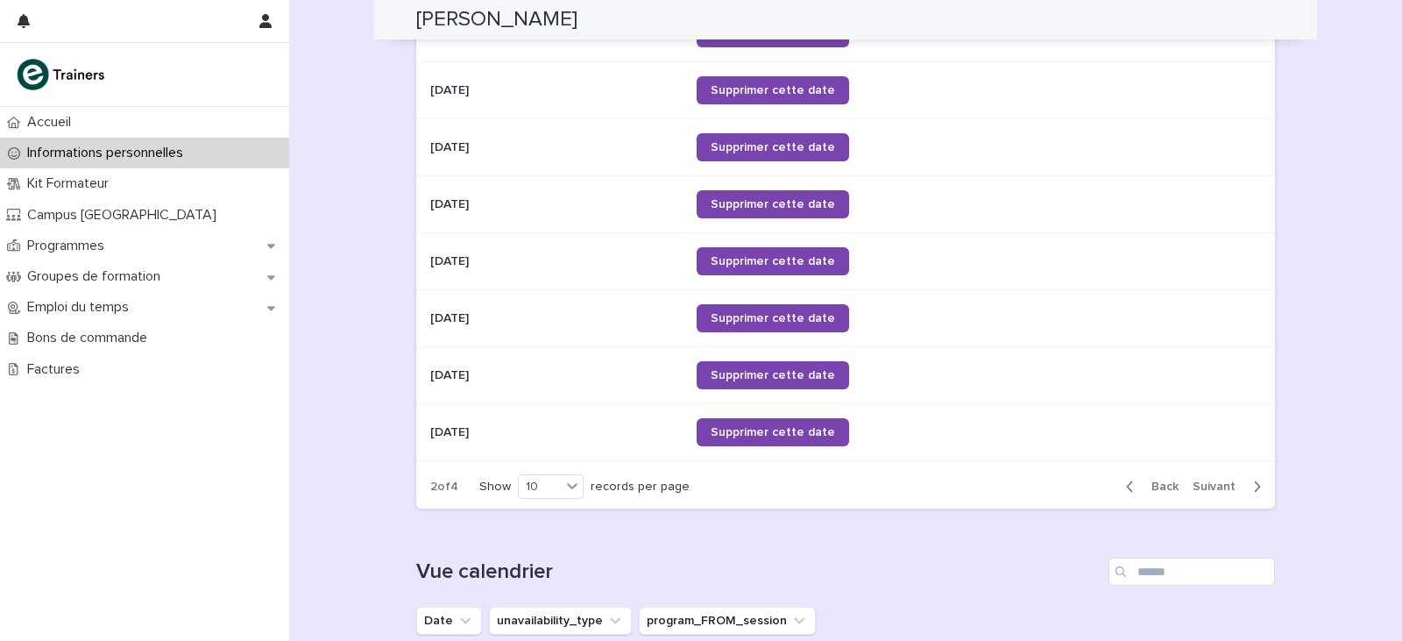
click at [1126, 491] on icon "button" at bounding box center [1130, 486] width 8 height 16
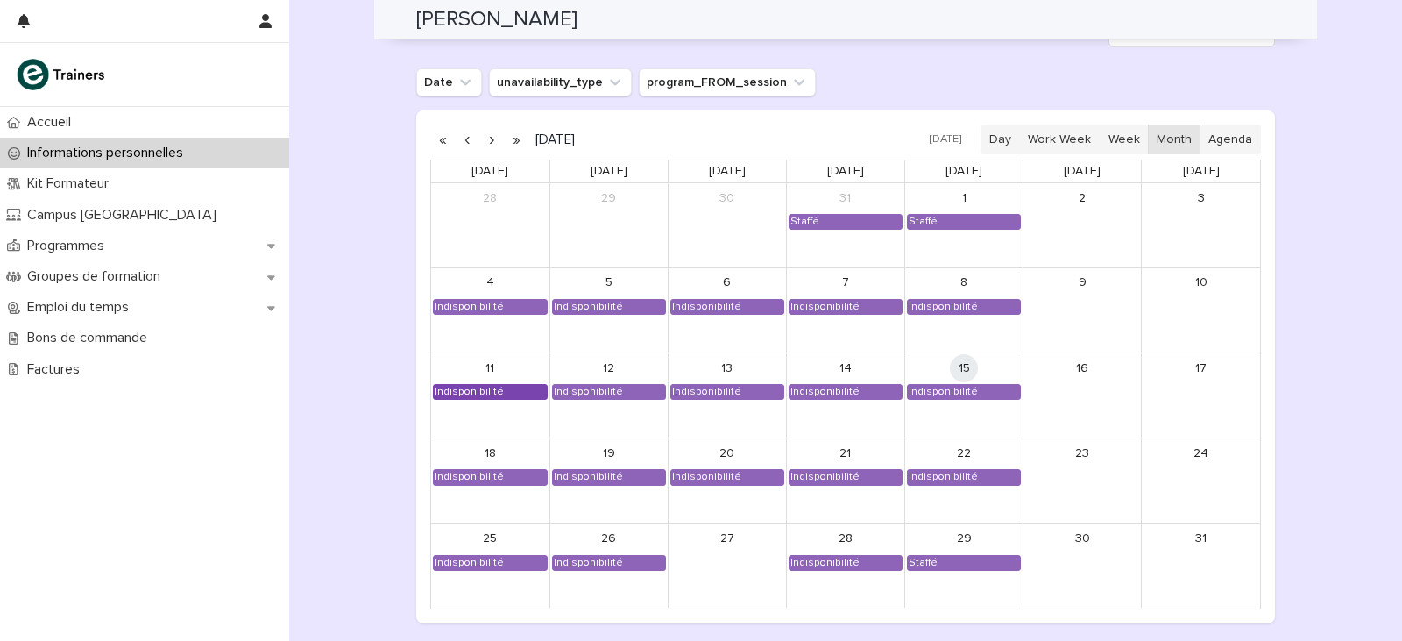
scroll to position [1433, 0]
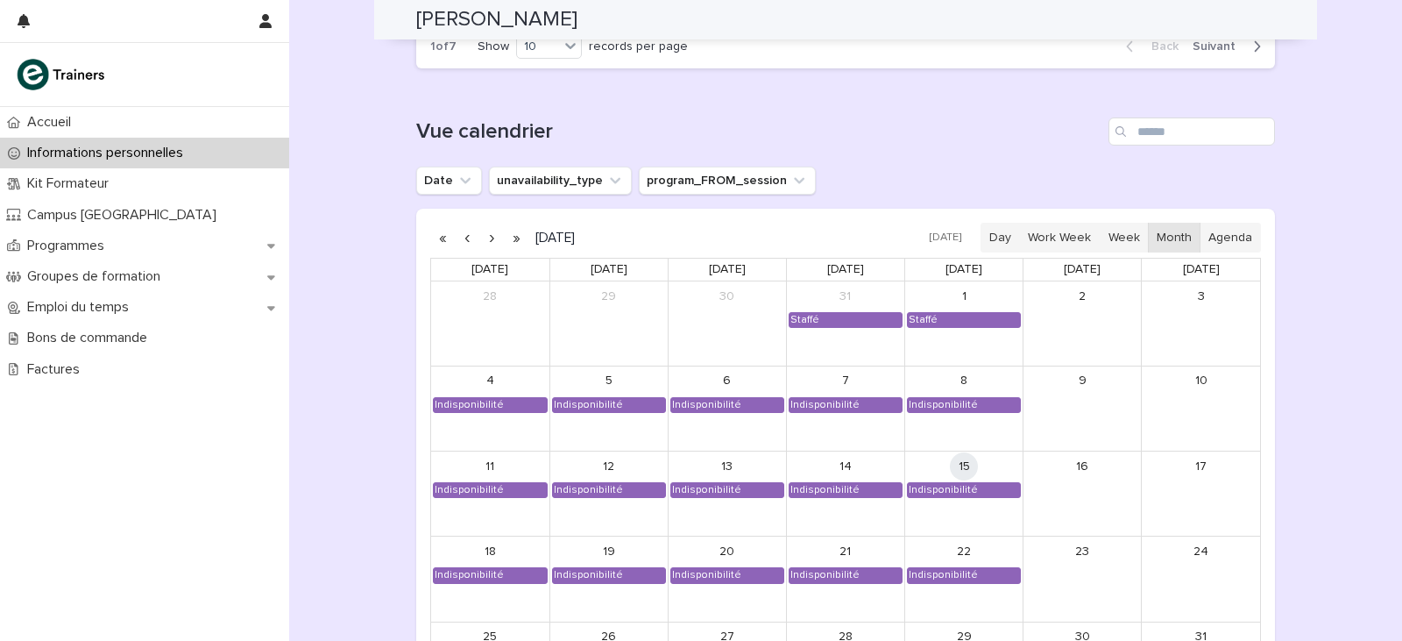
click at [485, 237] on button "button" at bounding box center [491, 237] width 25 height 28
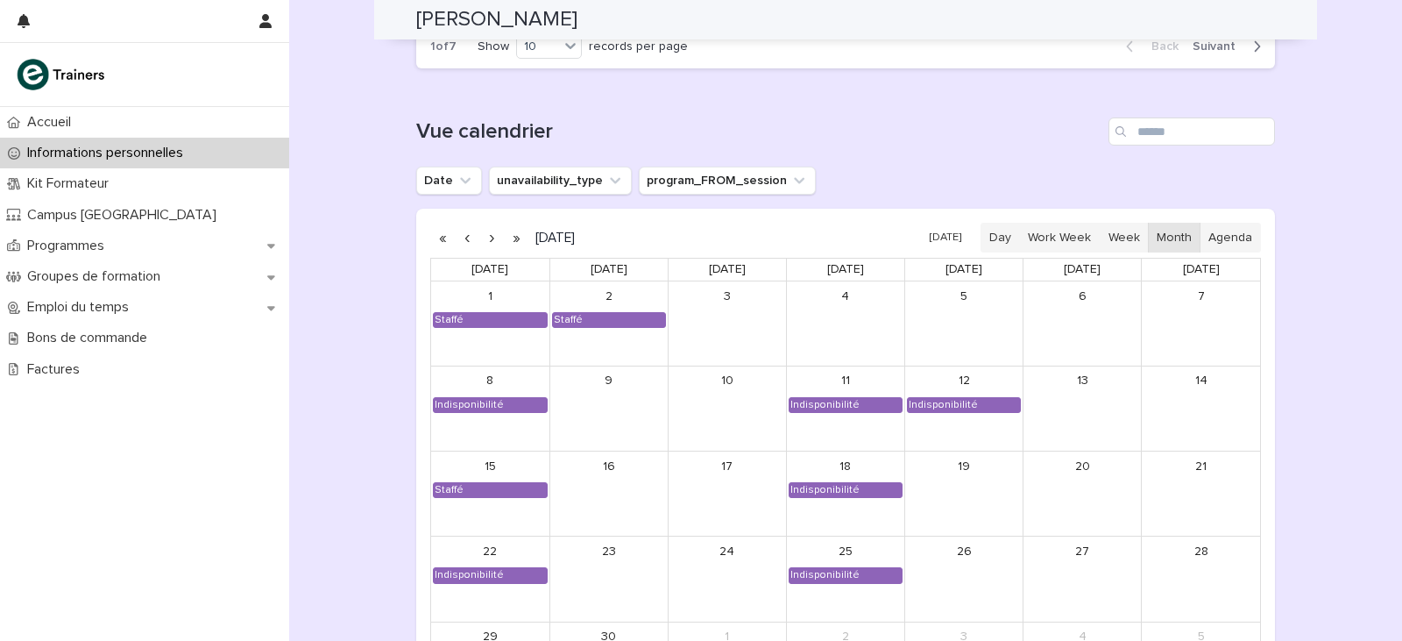
click at [485, 237] on button "button" at bounding box center [491, 237] width 25 height 28
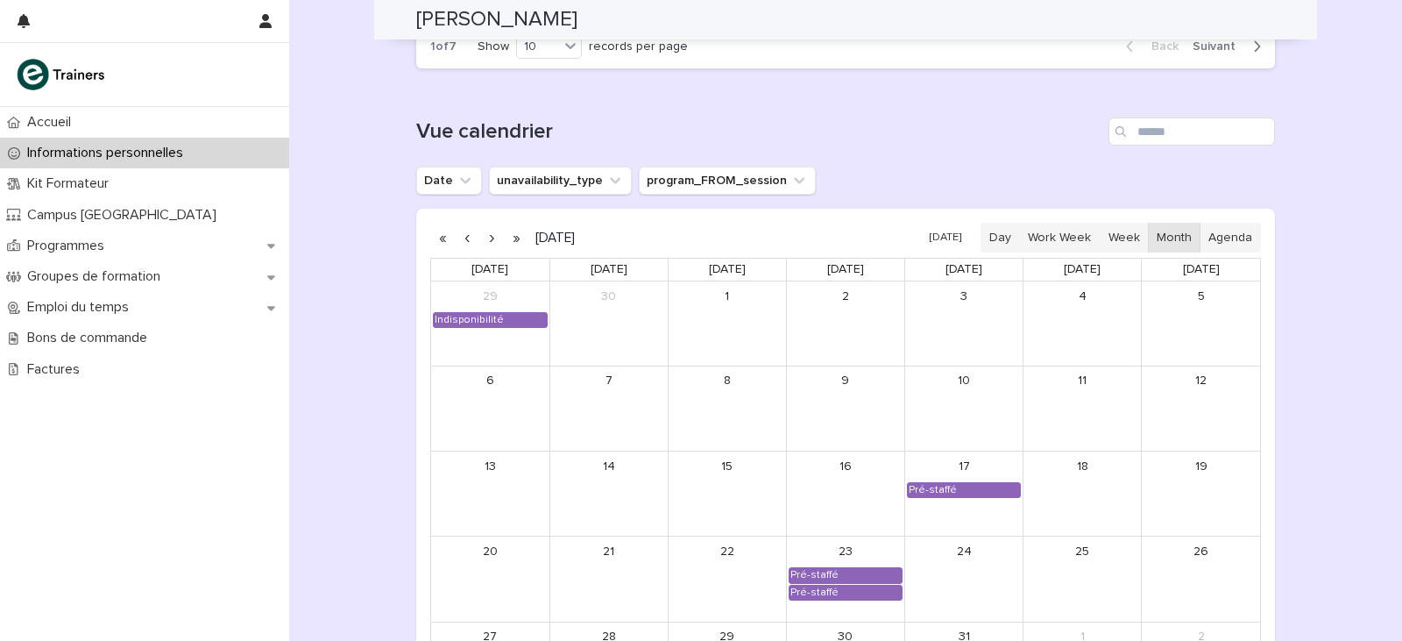
click at [485, 237] on button "button" at bounding box center [491, 237] width 25 height 28
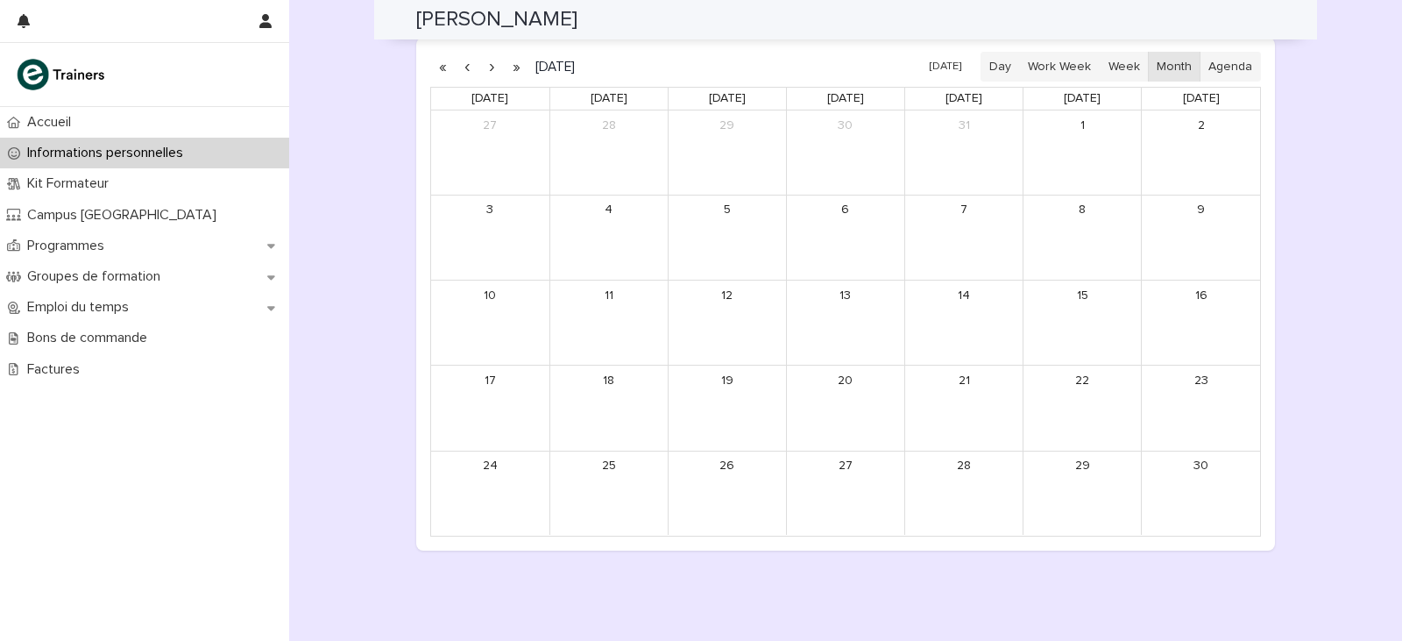
click at [485, 237] on div "3" at bounding box center [490, 237] width 118 height 84
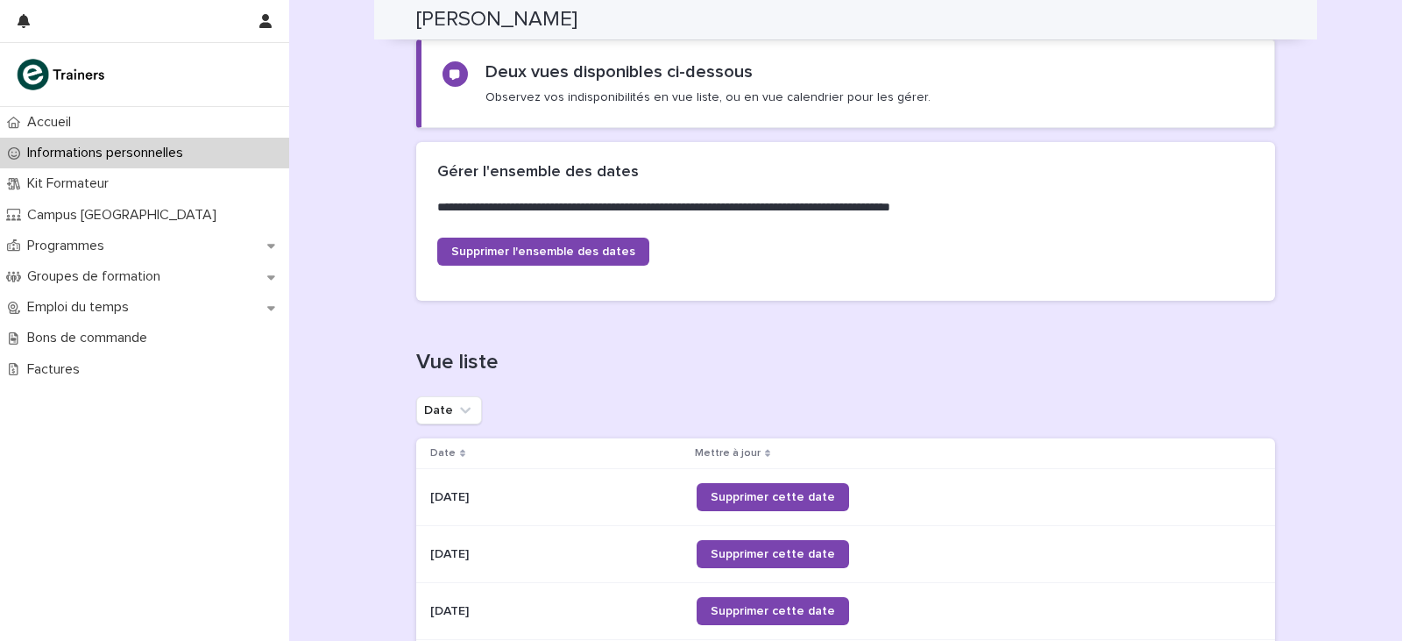
scroll to position [381, 0]
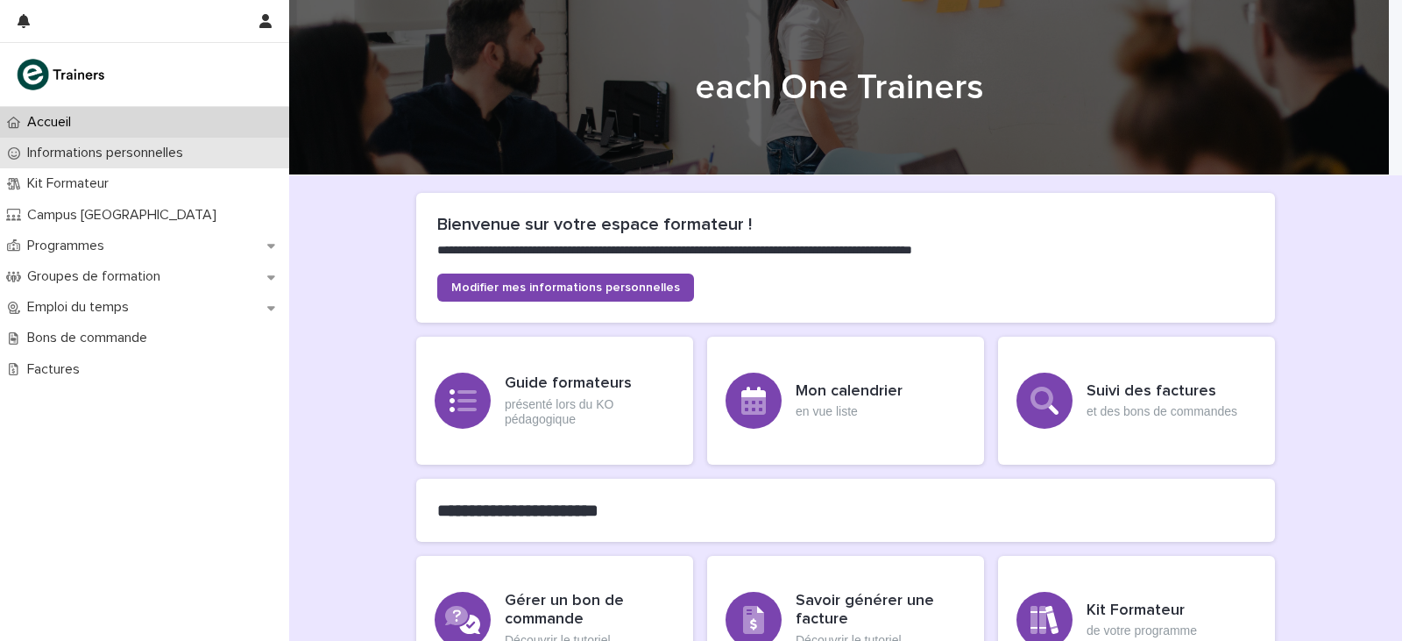
click at [163, 152] on p "Informations personnelles" at bounding box center [108, 153] width 177 height 17
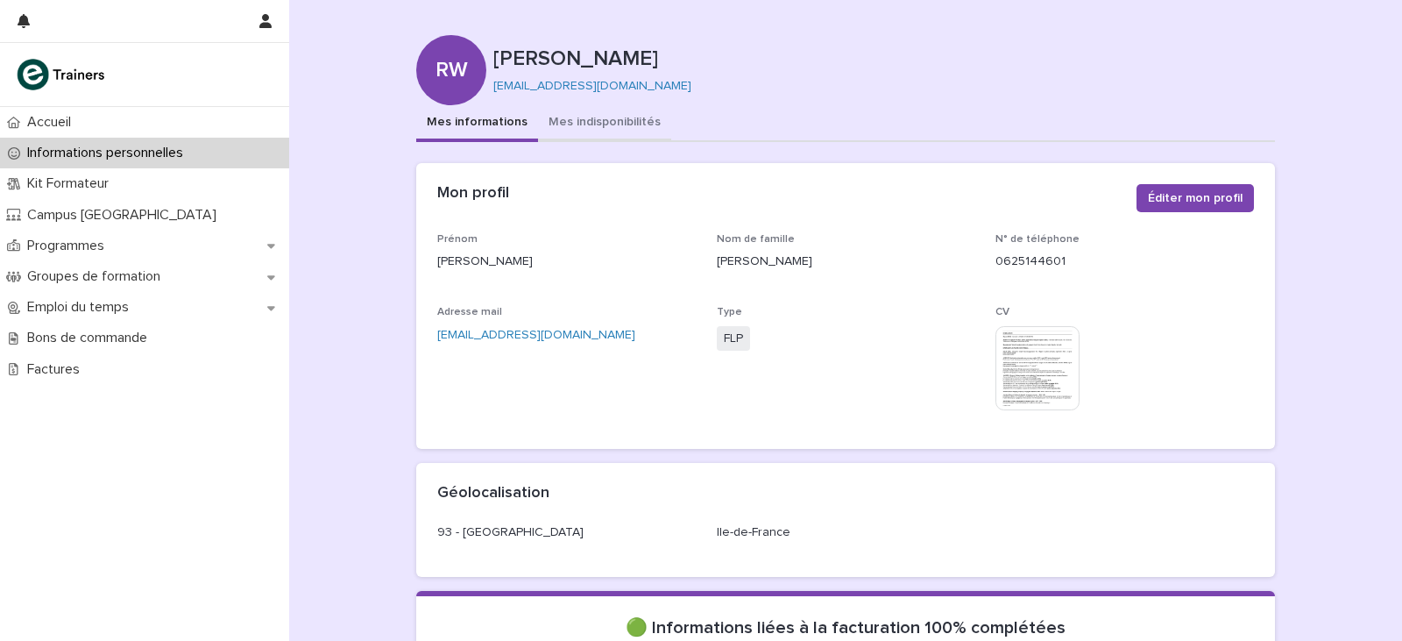
click at [608, 131] on button "Mes indisponibilités" at bounding box center [604, 123] width 133 height 37
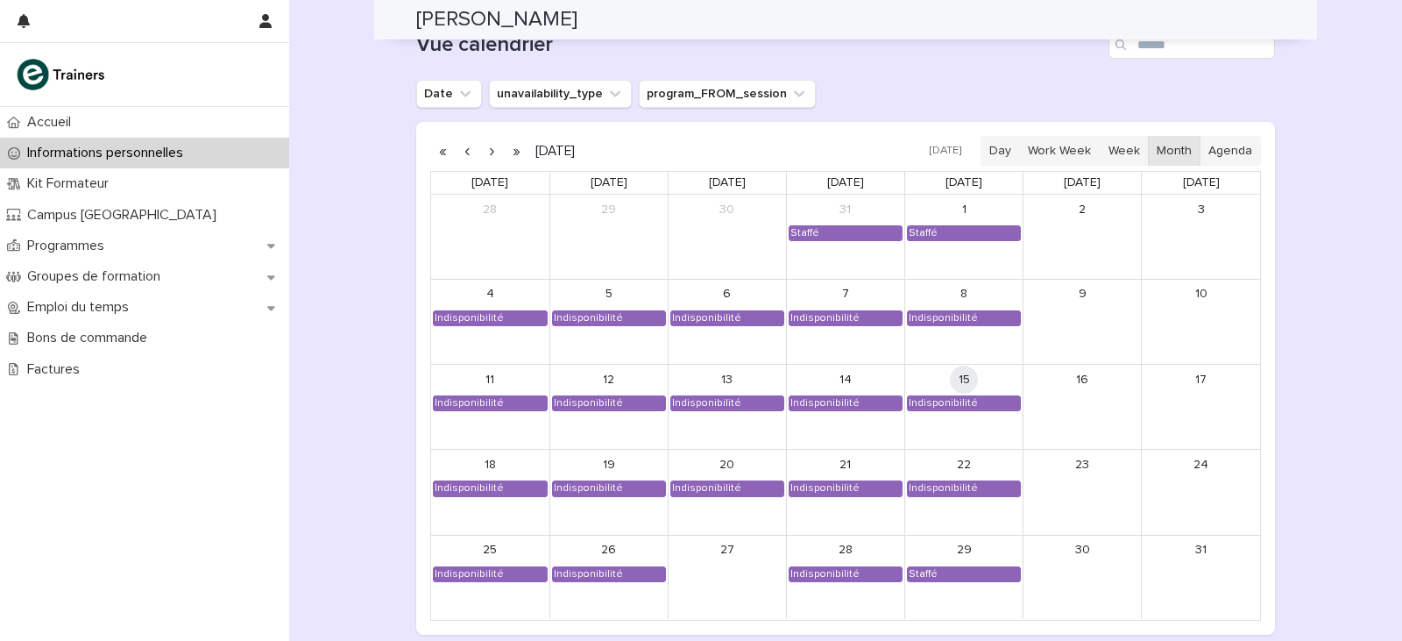
scroll to position [1490, 0]
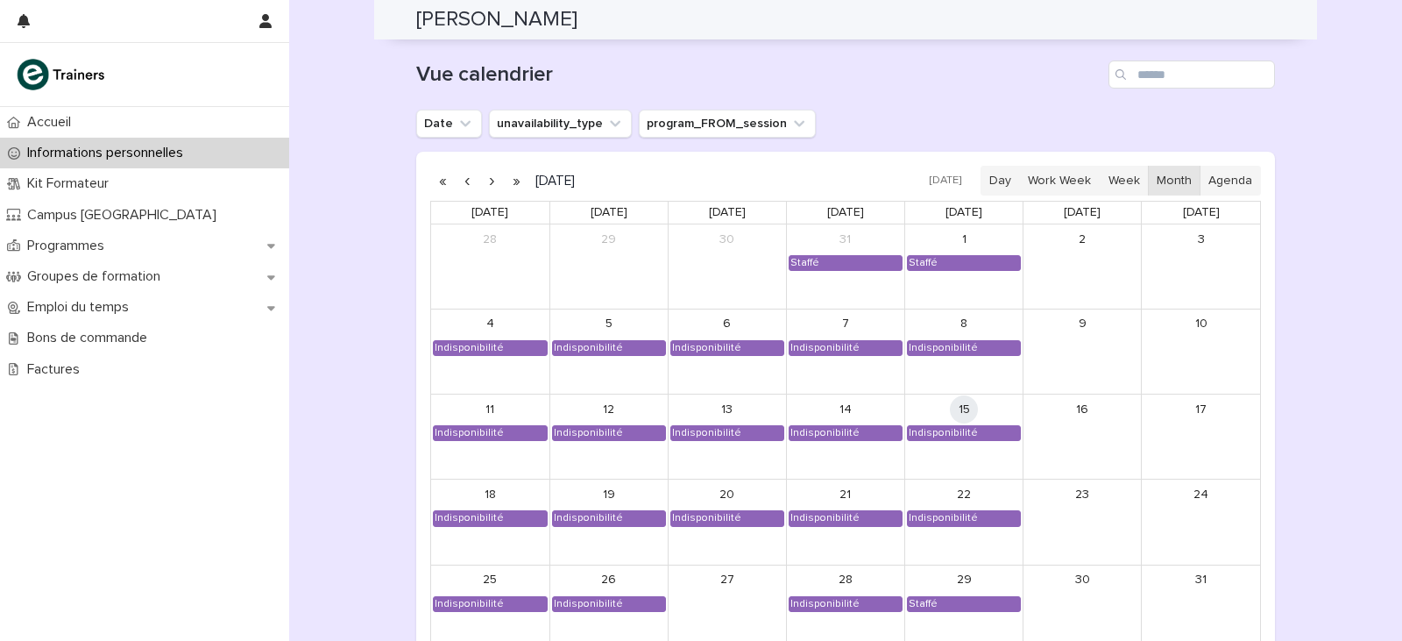
click at [483, 182] on button "button" at bounding box center [491, 180] width 25 height 28
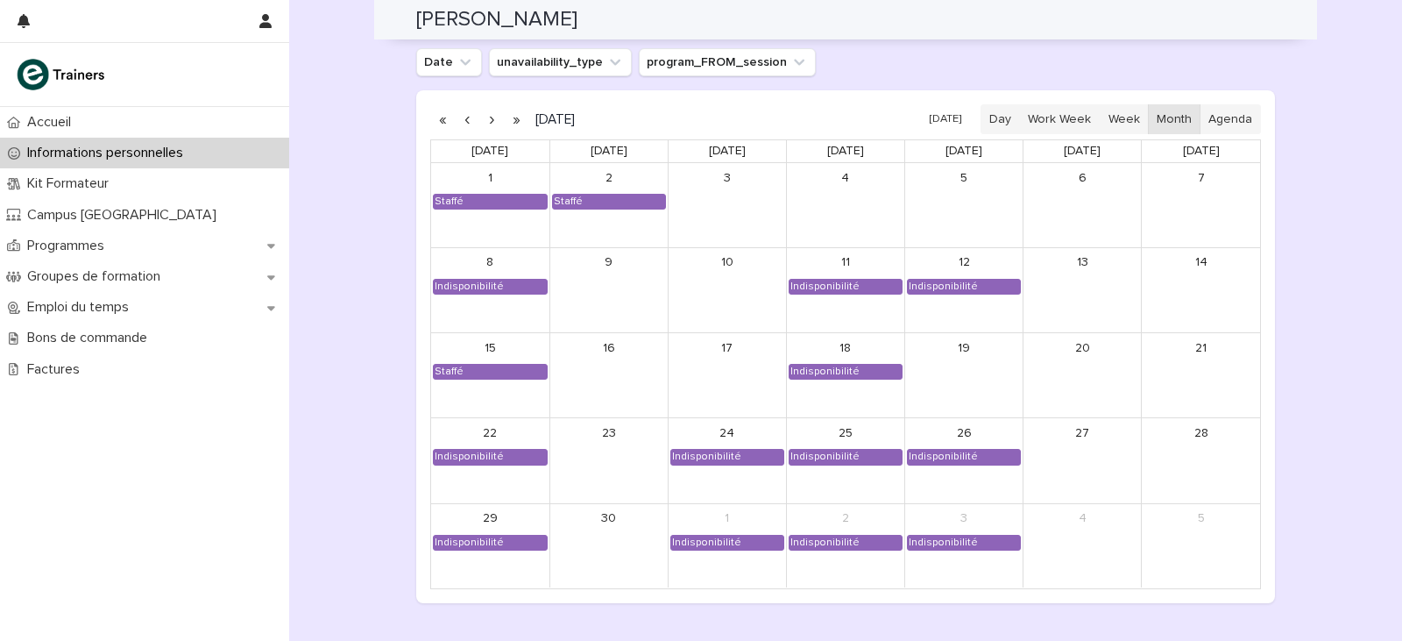
scroll to position [1577, 0]
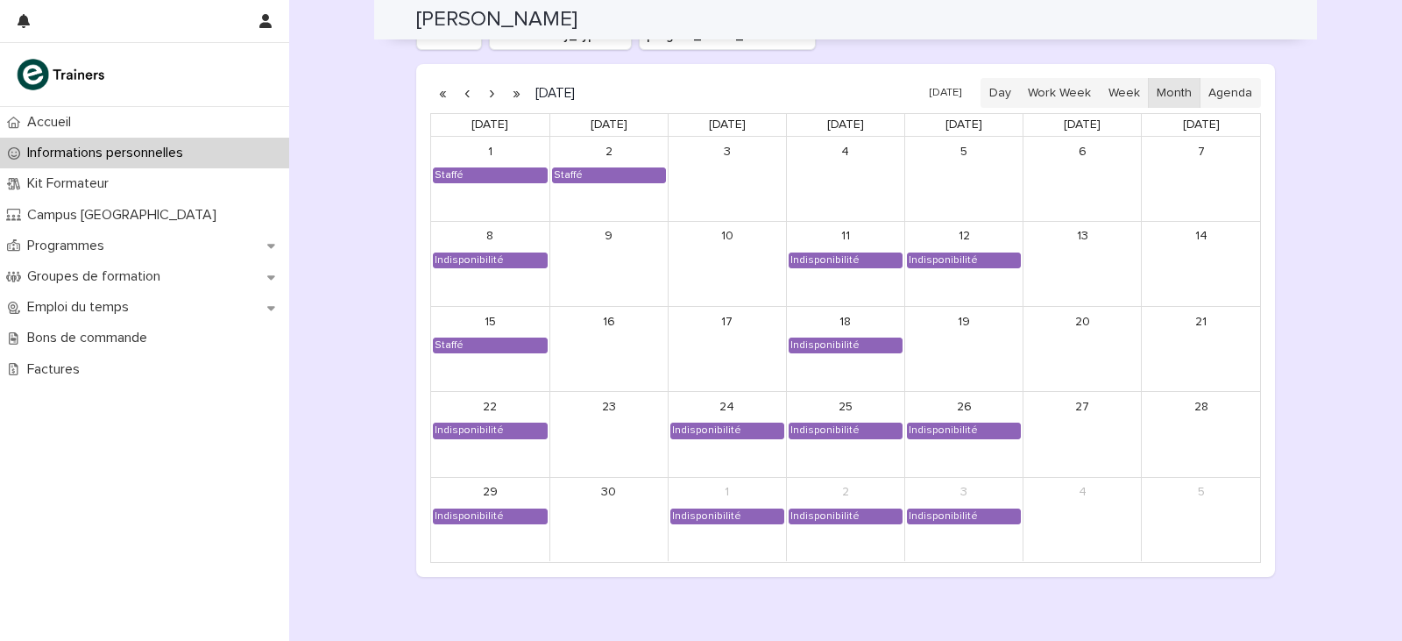
click at [487, 102] on button "button" at bounding box center [491, 93] width 25 height 28
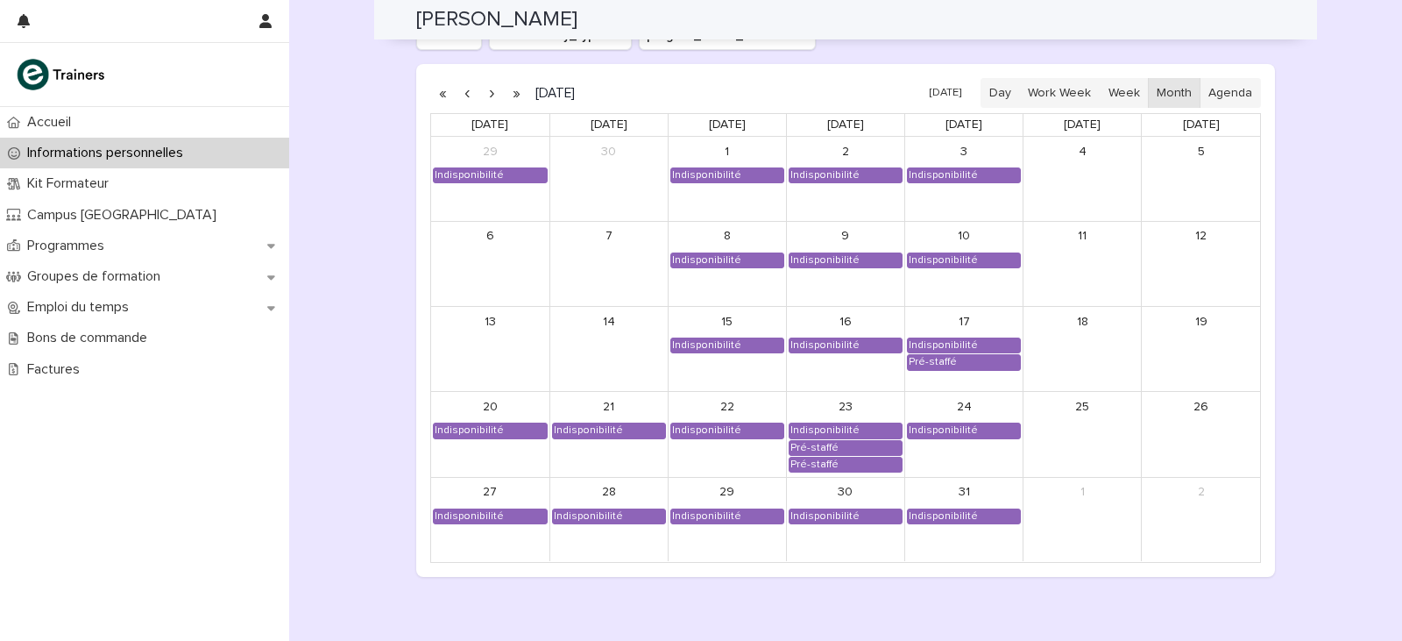
click at [486, 89] on button "button" at bounding box center [491, 93] width 25 height 28
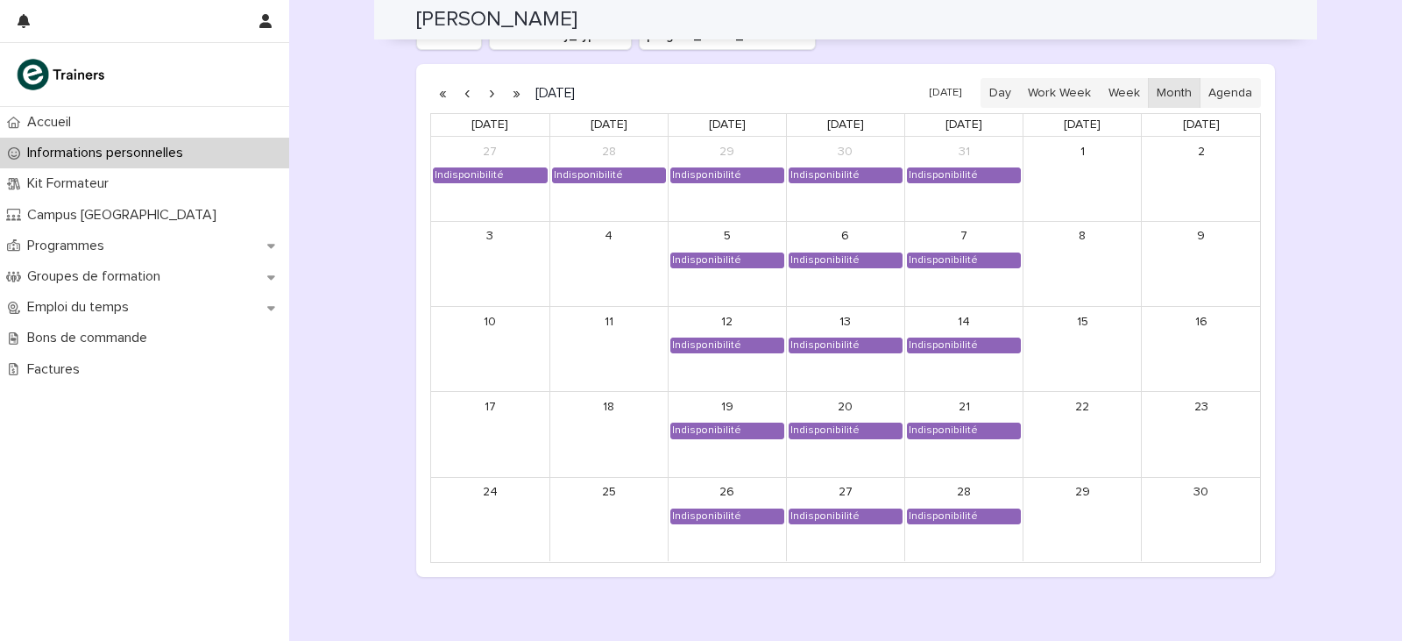
click at [488, 93] on button "button" at bounding box center [491, 93] width 25 height 28
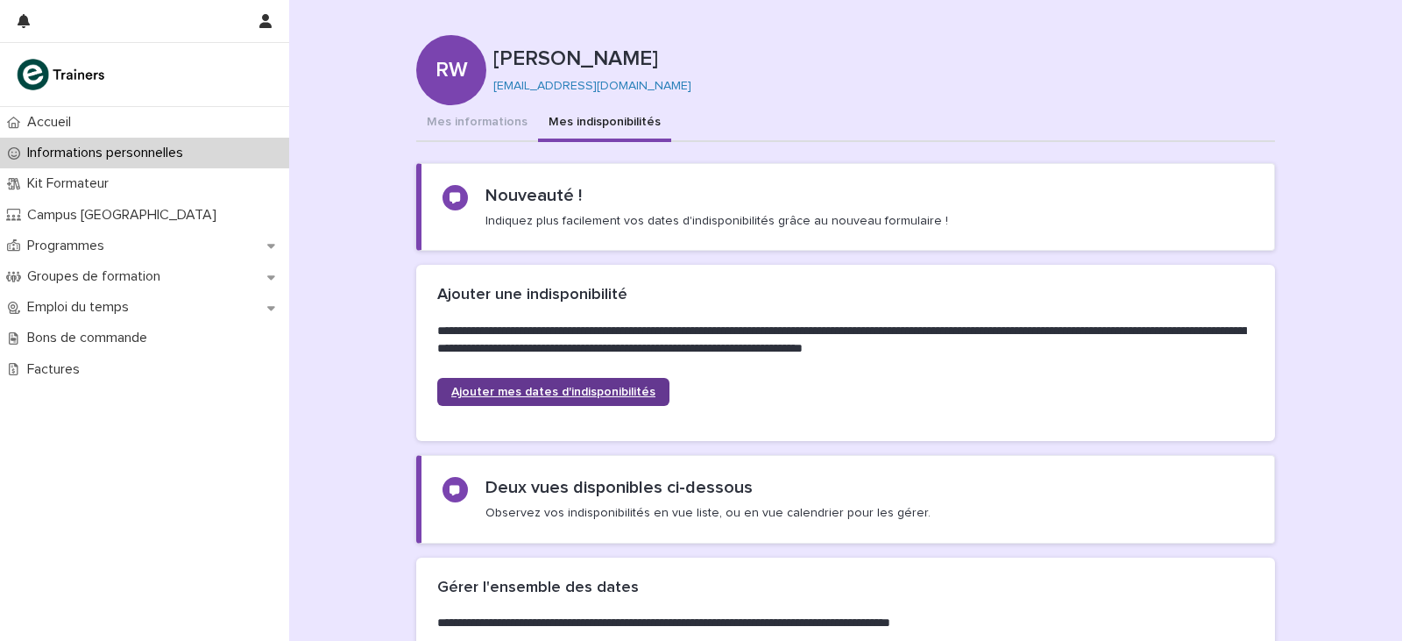
click at [520, 385] on link "Ajouter mes dates d'indisponibilités" at bounding box center [553, 392] width 232 height 28
click at [159, 156] on p "Informations personnelles" at bounding box center [108, 153] width 177 height 17
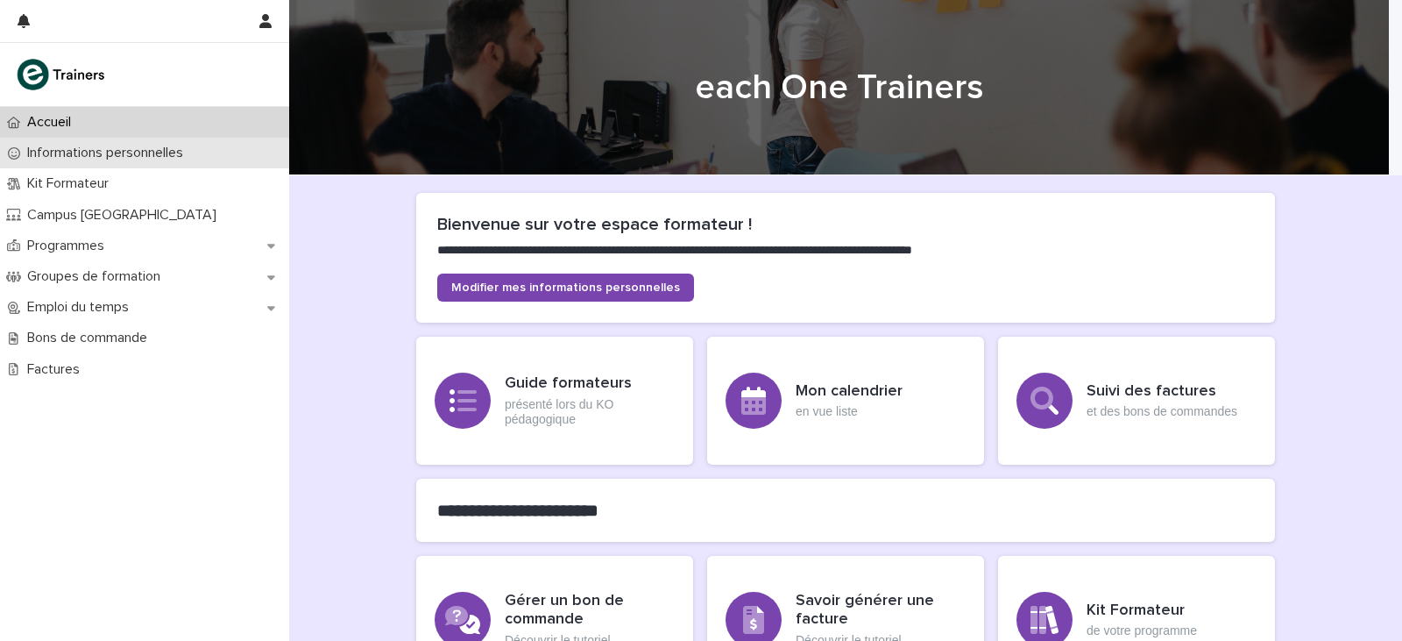
click at [162, 159] on p "Informations personnelles" at bounding box center [108, 153] width 177 height 17
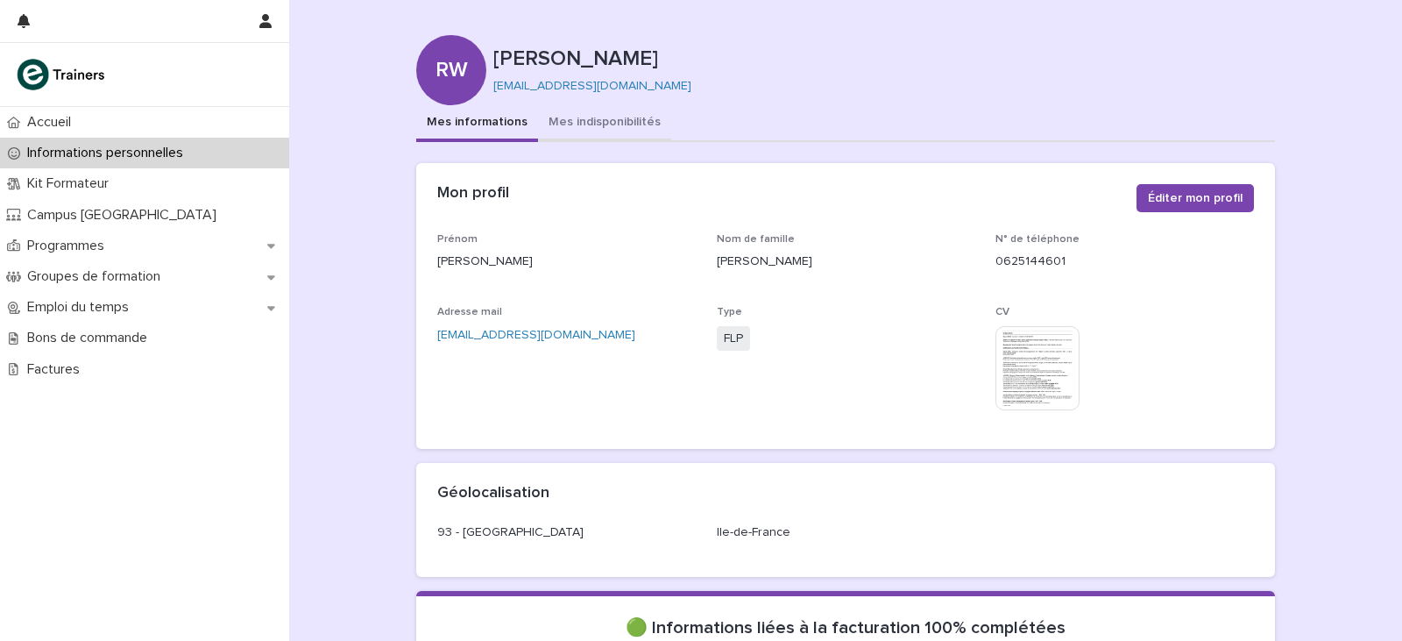
click at [570, 117] on button "Mes indisponibilités" at bounding box center [604, 123] width 133 height 37
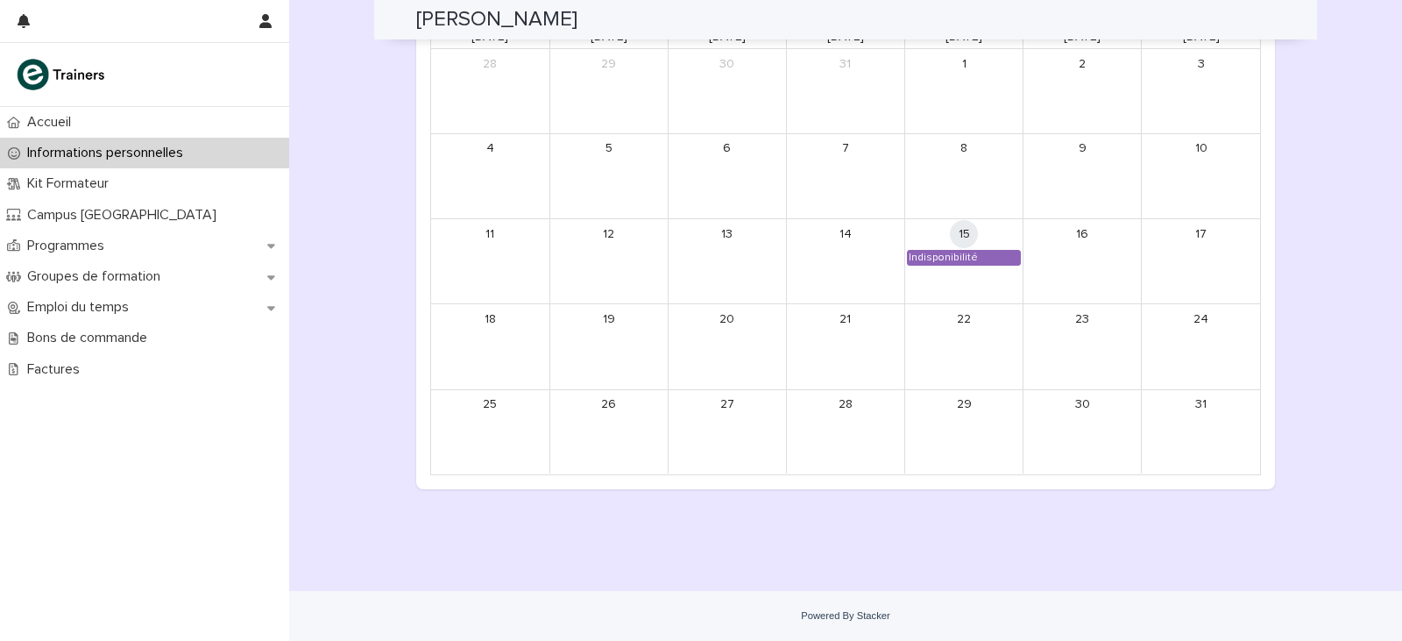
scroll to position [1577, 0]
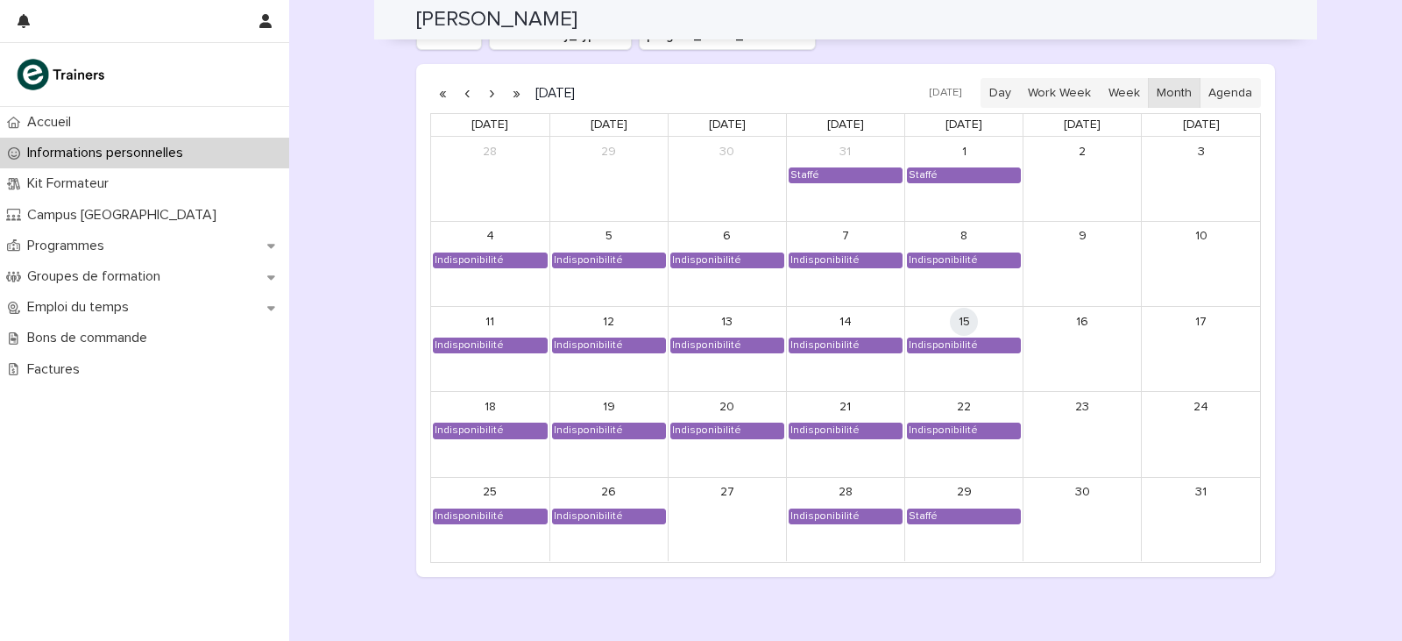
click at [487, 91] on button "button" at bounding box center [491, 93] width 25 height 28
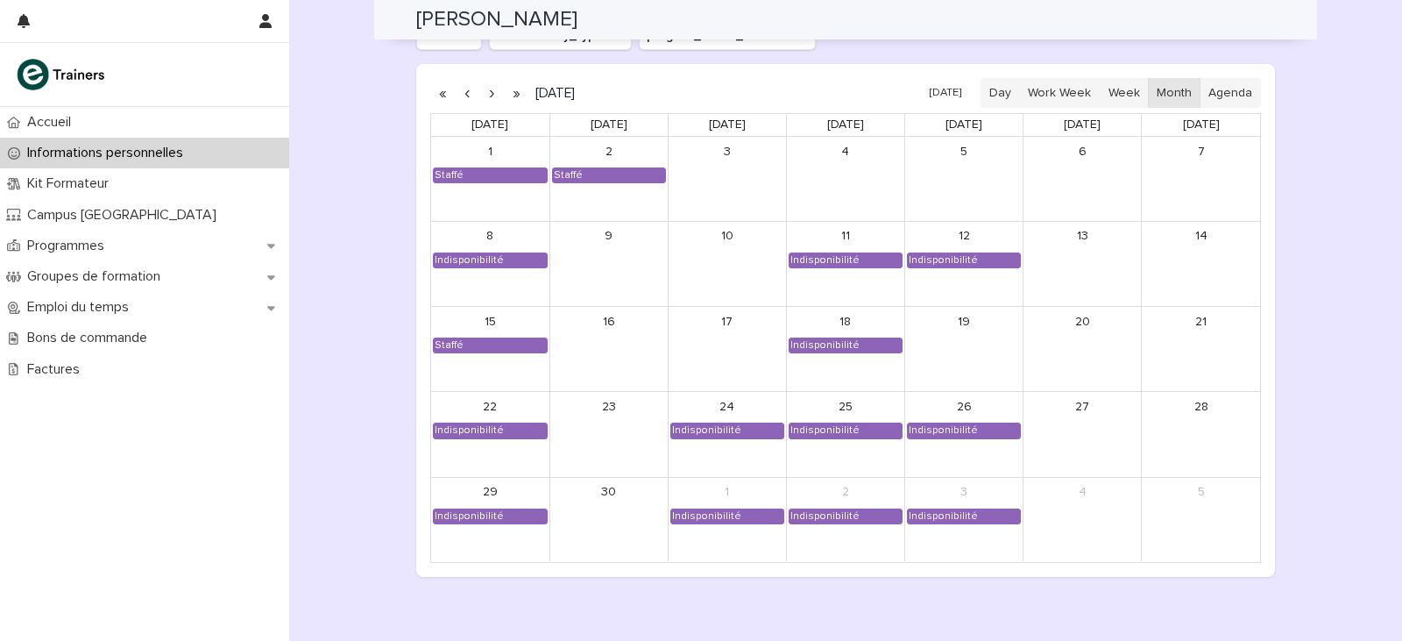
click at [487, 94] on button "button" at bounding box center [491, 93] width 25 height 28
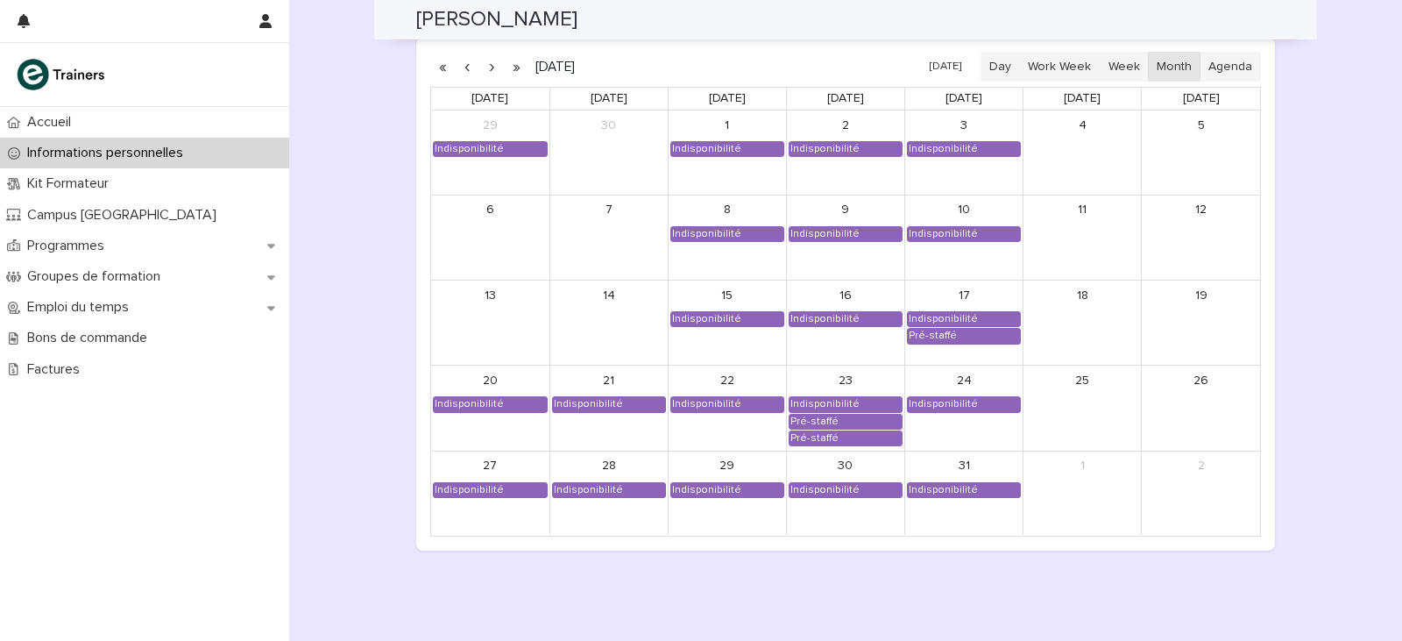
scroll to position [1402, 0]
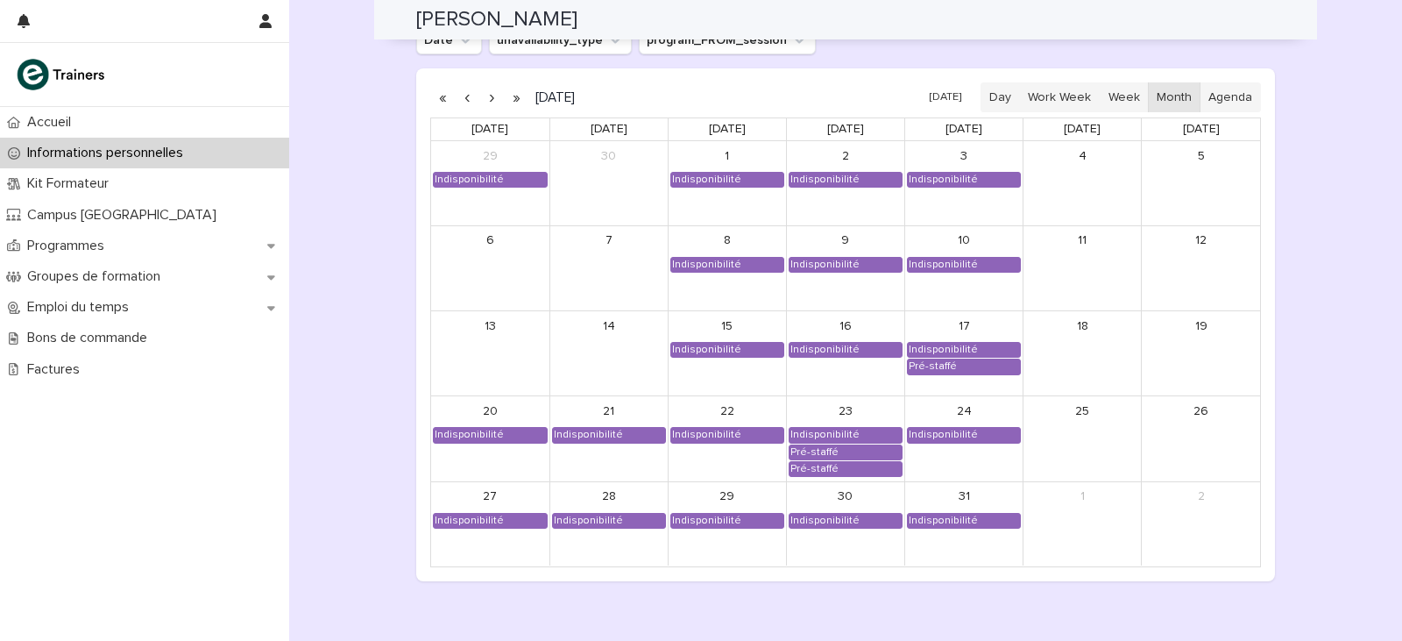
click at [486, 91] on button "button" at bounding box center [491, 97] width 25 height 28
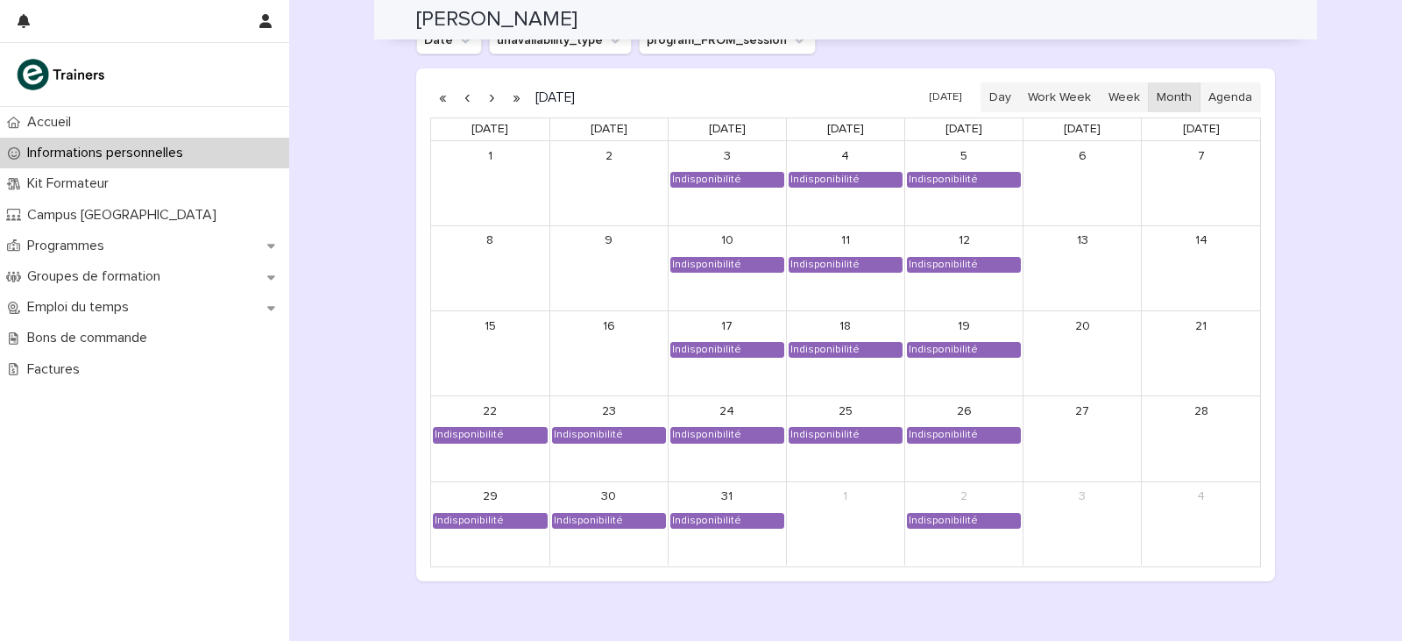
click at [456, 104] on button "button" at bounding box center [467, 97] width 25 height 28
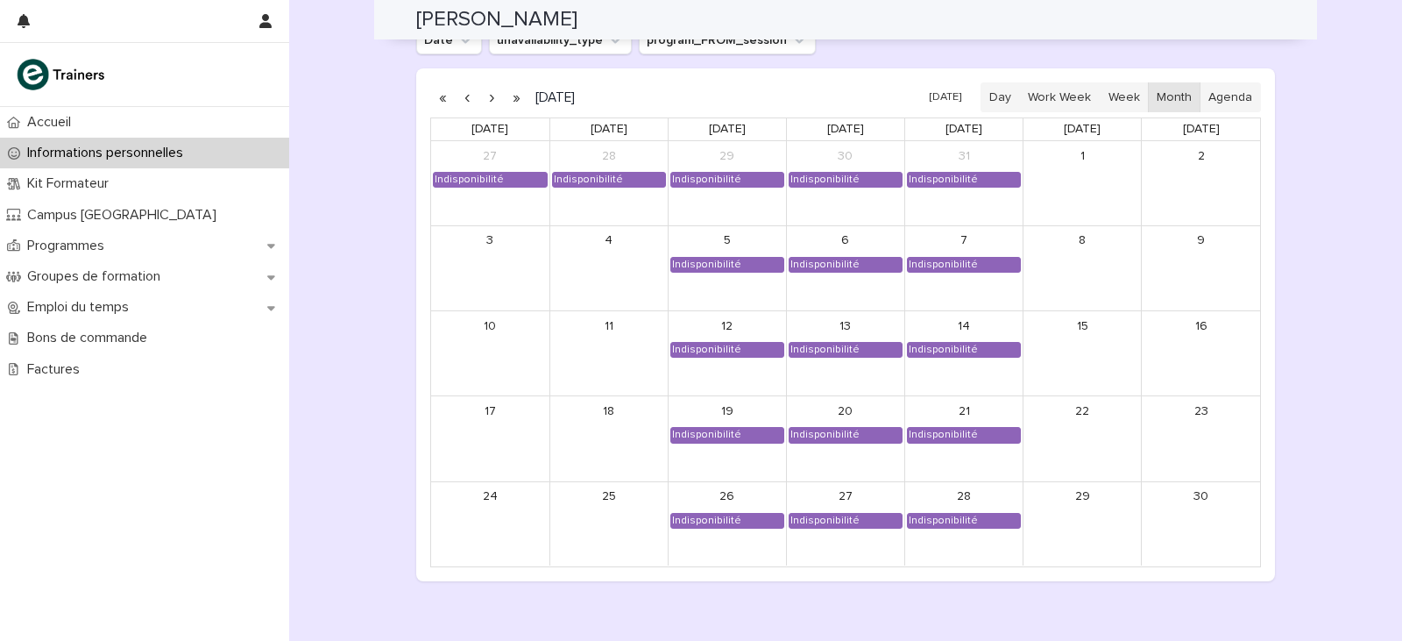
click at [456, 104] on button "button" at bounding box center [467, 97] width 25 height 28
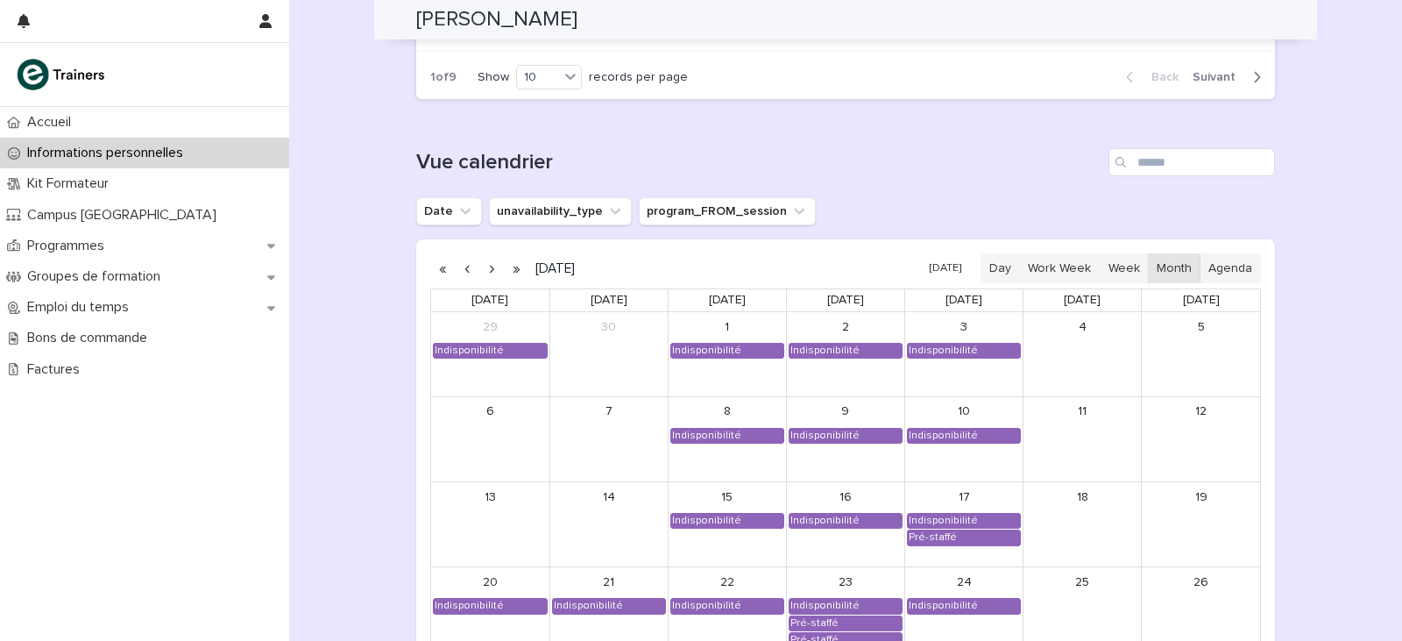
click at [485, 96] on div "1 of 9 Show 10 records per page" at bounding box center [559, 77] width 286 height 43
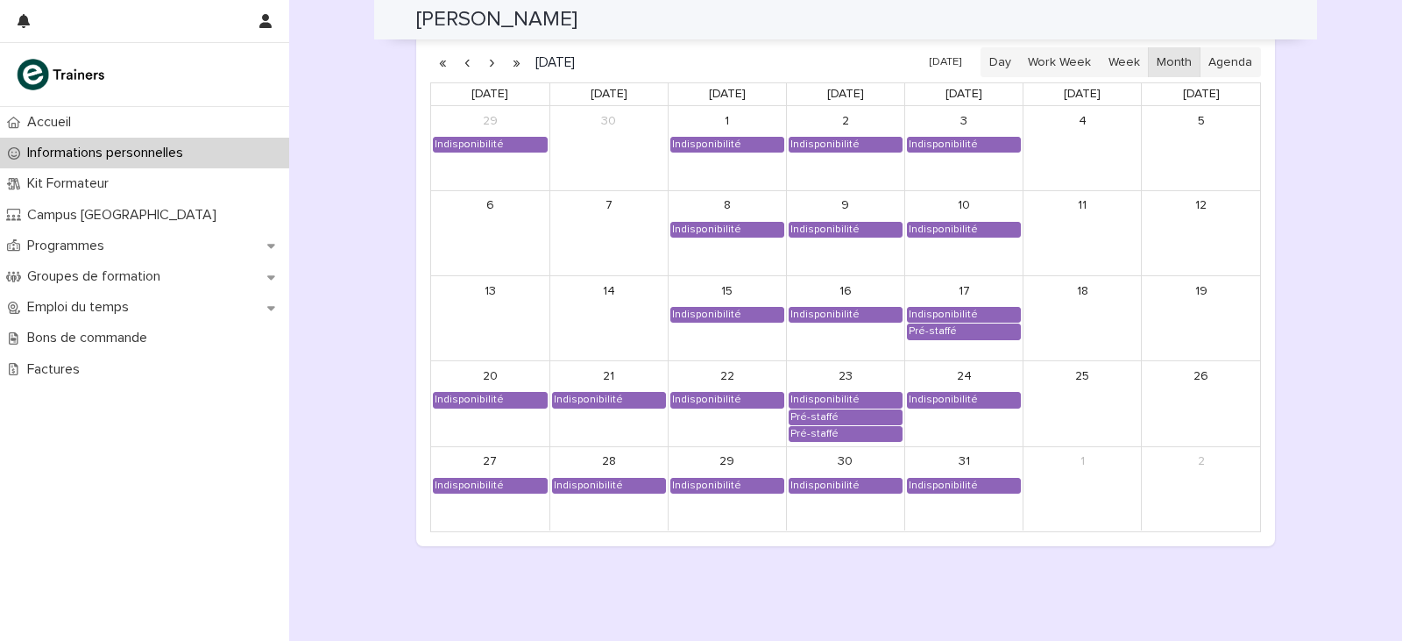
scroll to position [1577, 0]
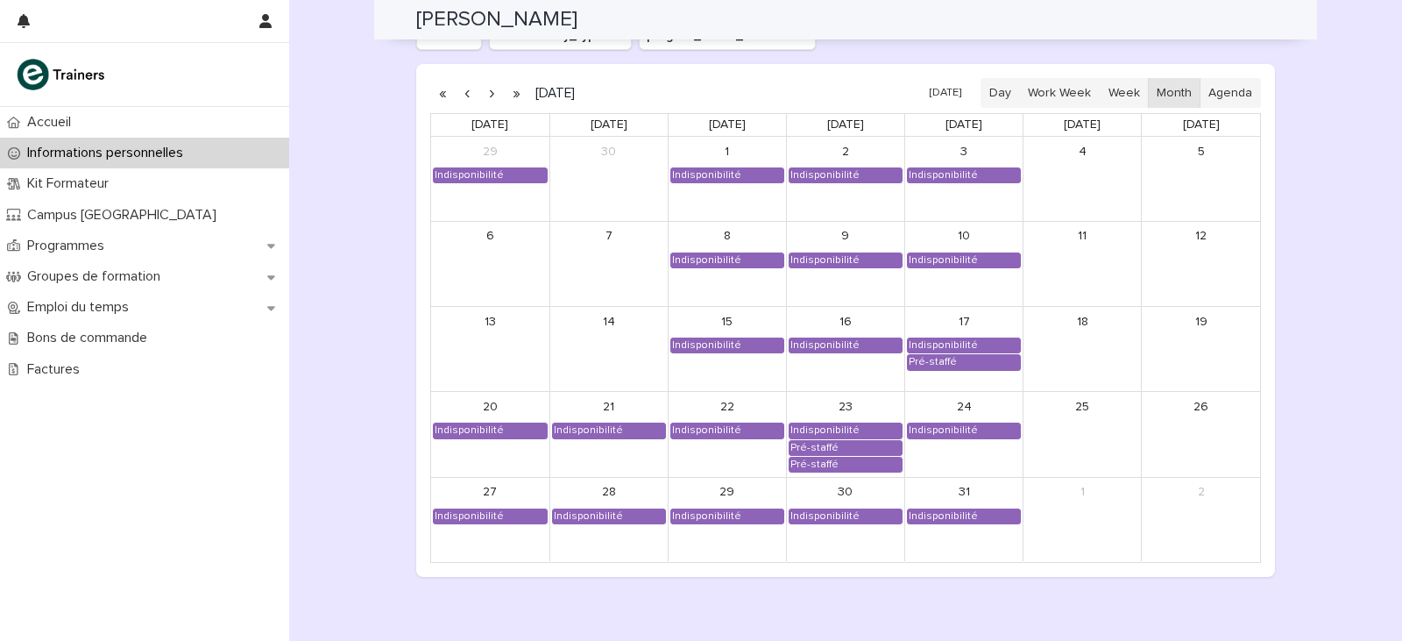
click at [485, 88] on button "button" at bounding box center [491, 93] width 25 height 28
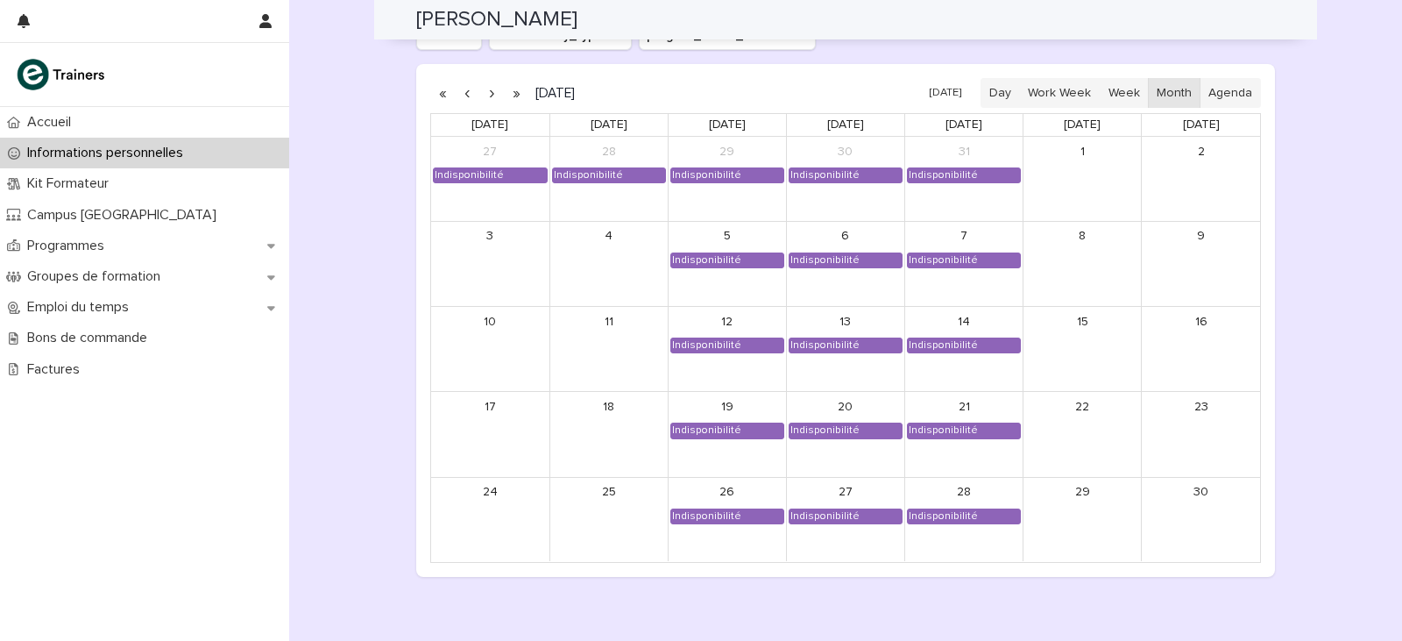
click at [482, 95] on button "button" at bounding box center [491, 93] width 25 height 28
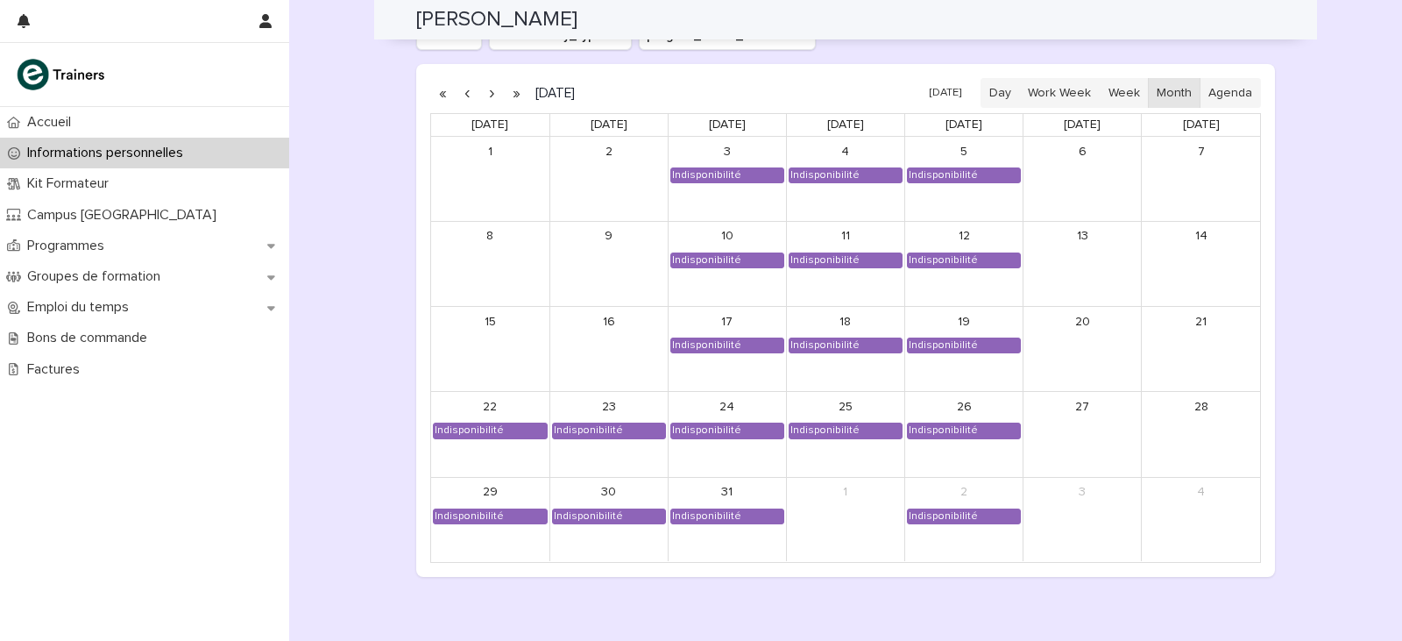
click at [488, 96] on button "button" at bounding box center [491, 93] width 25 height 28
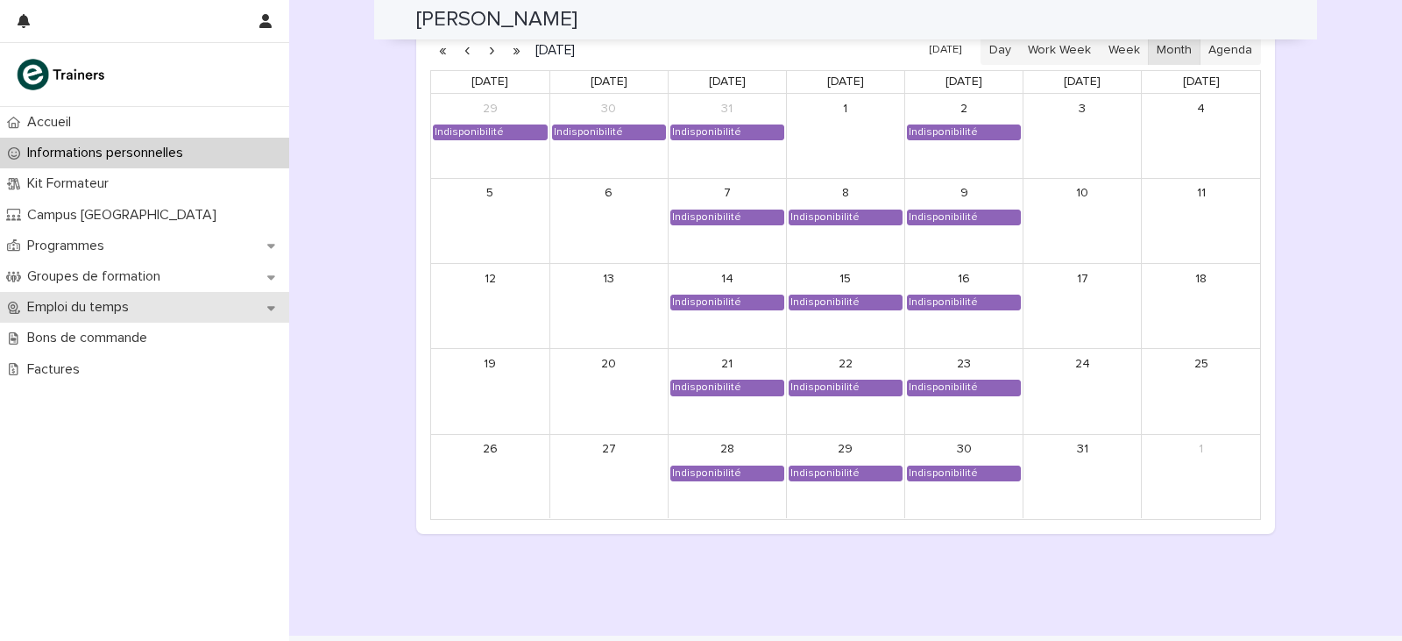
scroll to position [1577, 0]
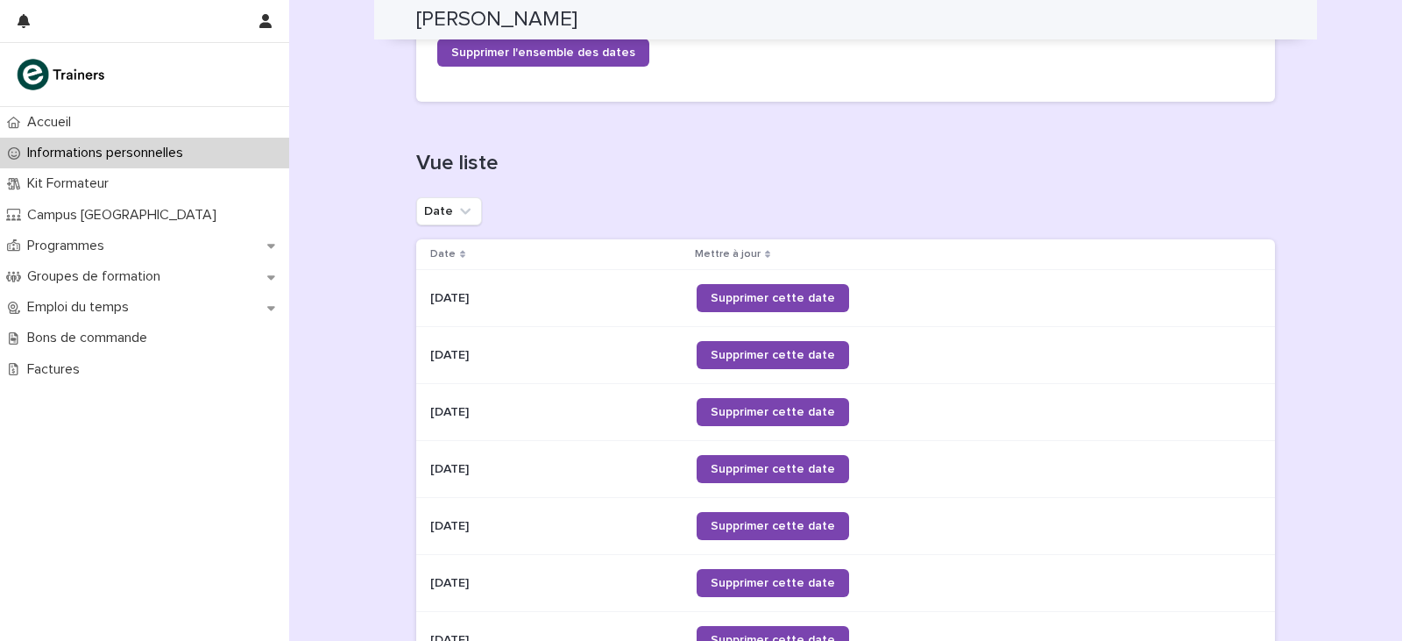
scroll to position [613, 0]
